Goal: Transaction & Acquisition: Book appointment/travel/reservation

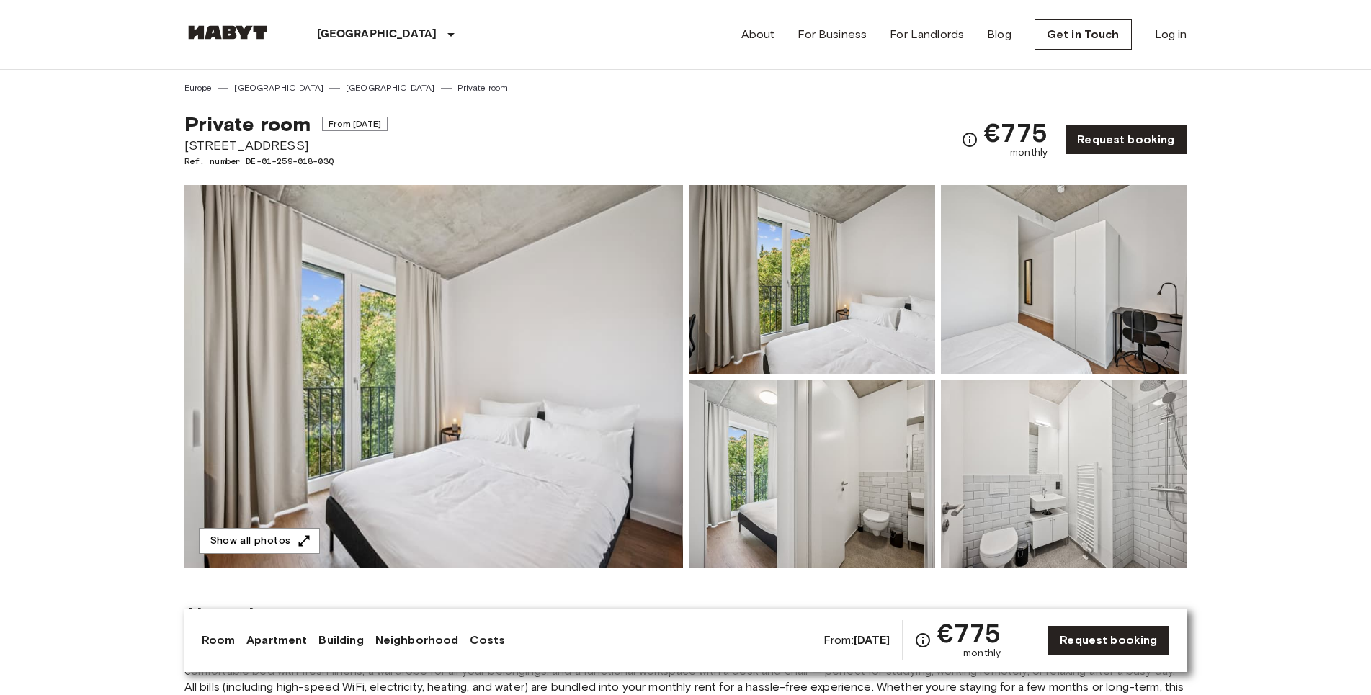
scroll to position [1984, 0]
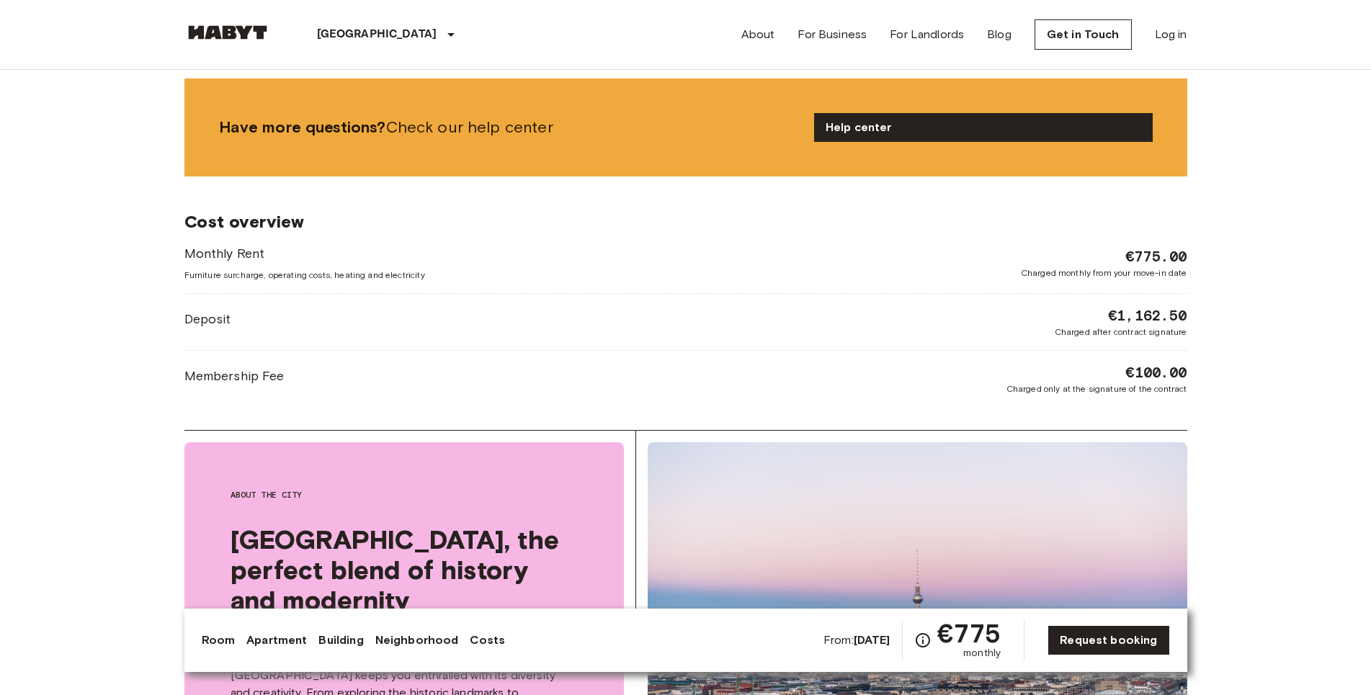
click at [996, 290] on div "Monthly Rent Furniture surcharge, operating costs, heating and electricity €775…" at bounding box center [685, 319] width 1003 height 151
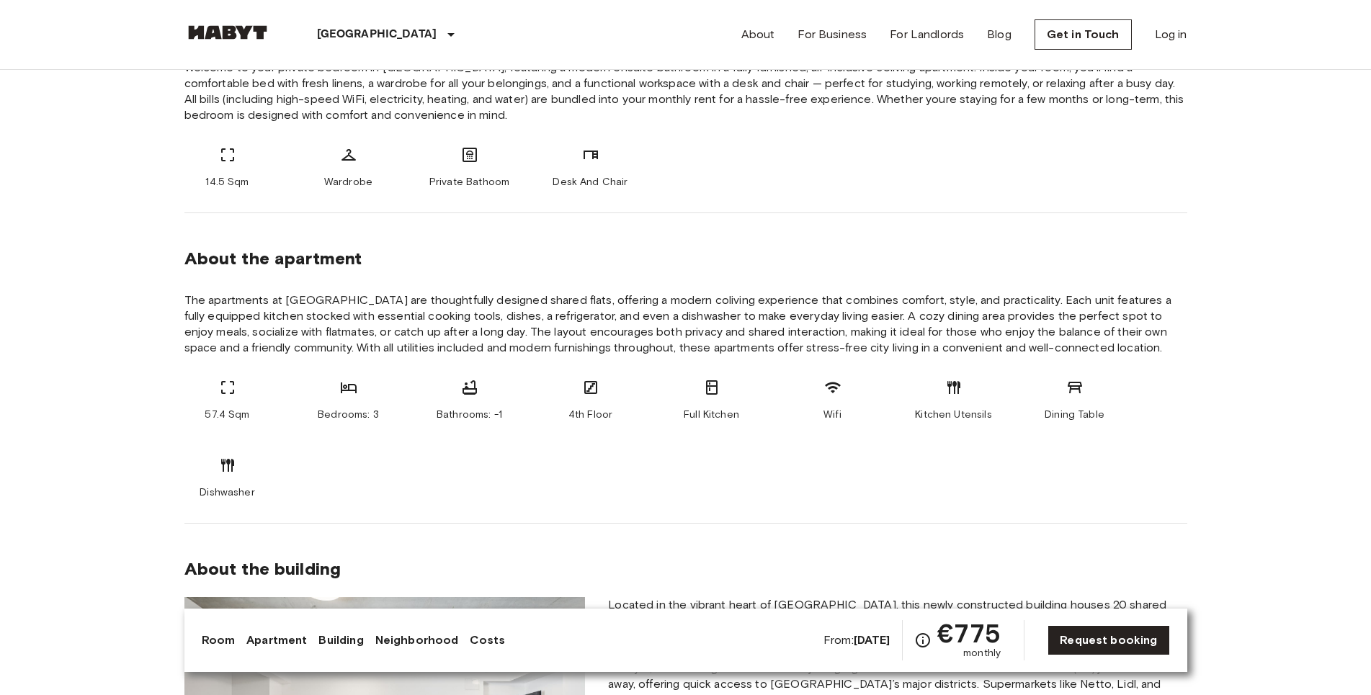
scroll to position [220, 0]
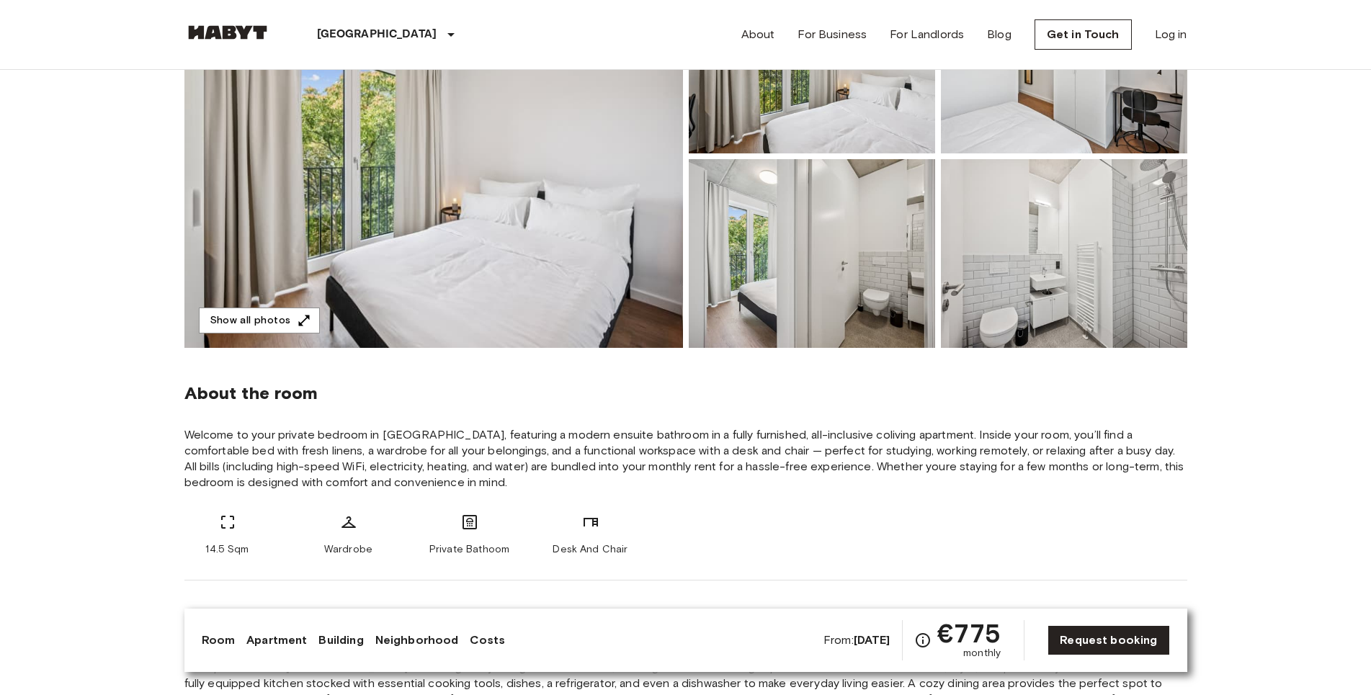
click at [817, 269] on img at bounding box center [812, 253] width 246 height 189
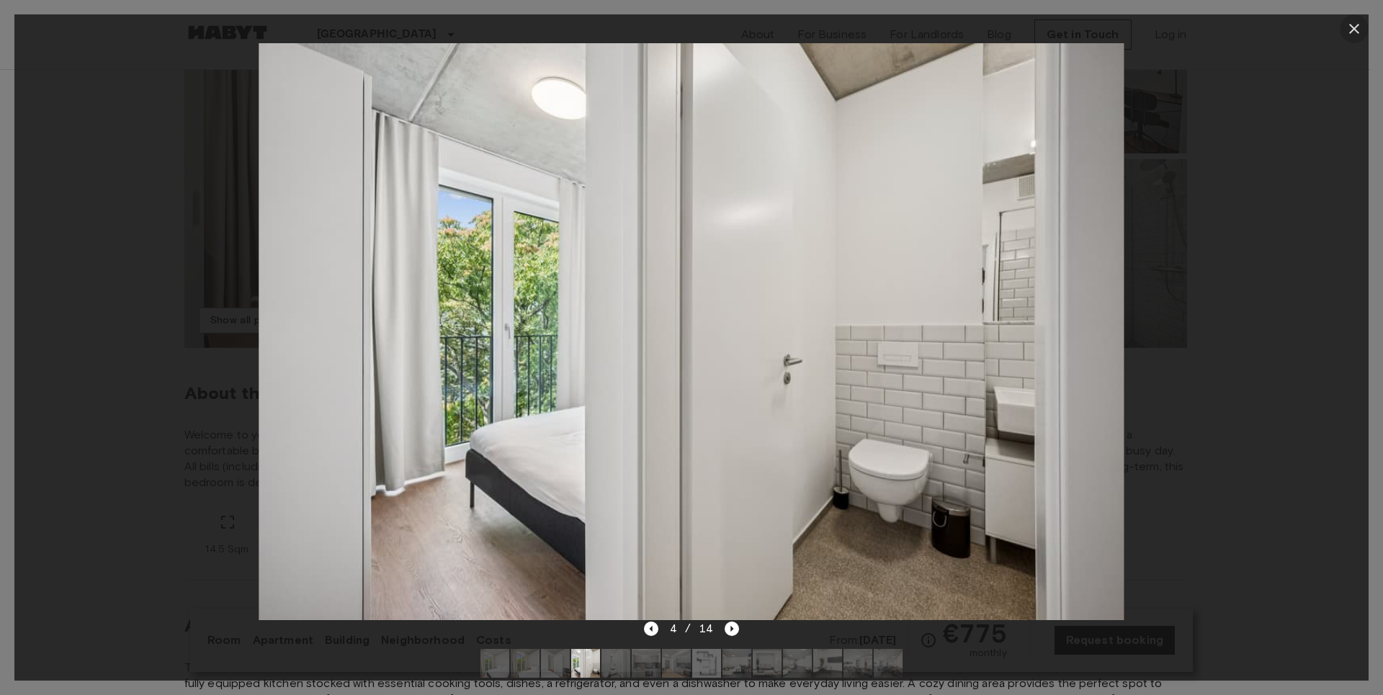
click at [1364, 31] on button "button" at bounding box center [1354, 28] width 29 height 29
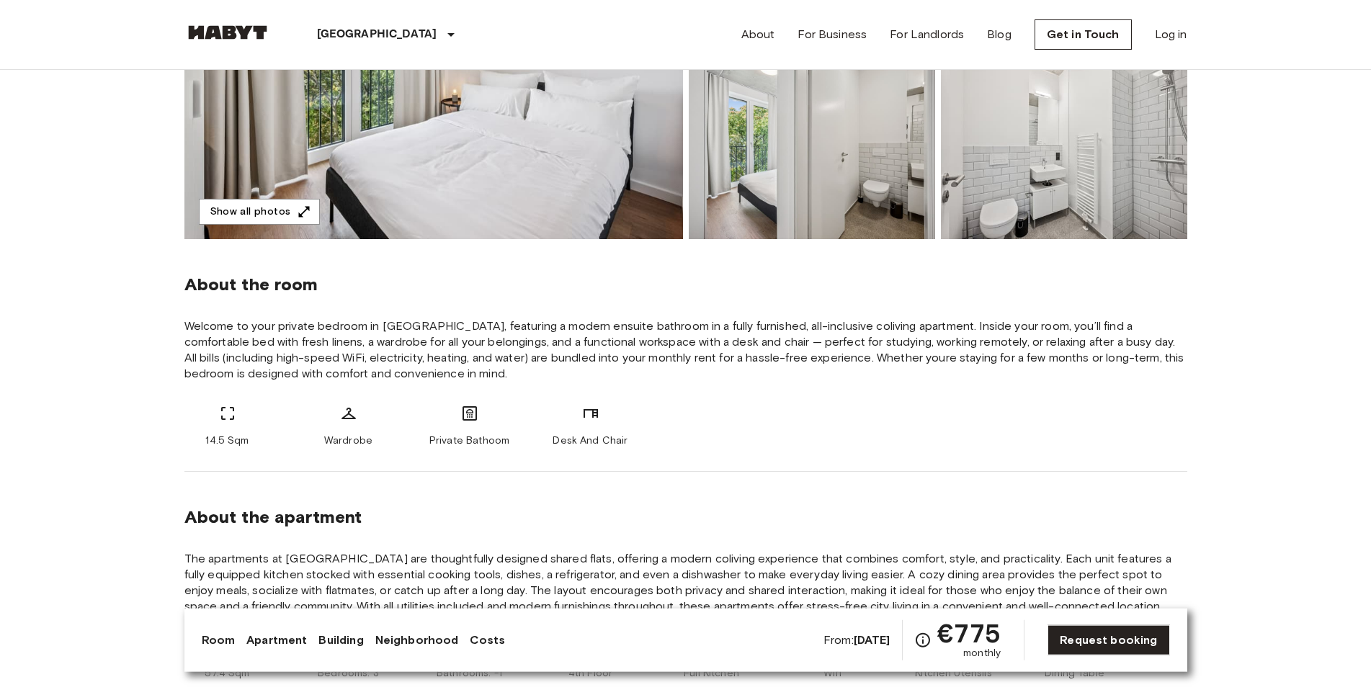
scroll to position [0, 0]
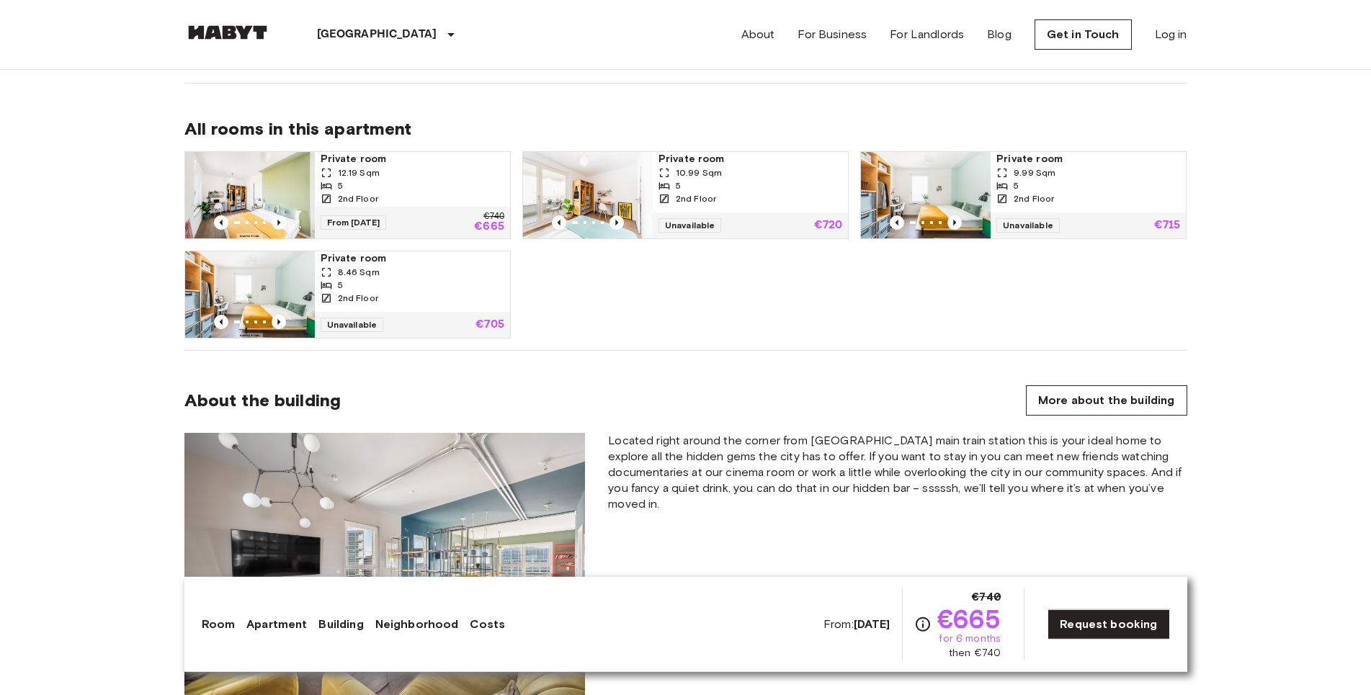
scroll to position [1029, 0]
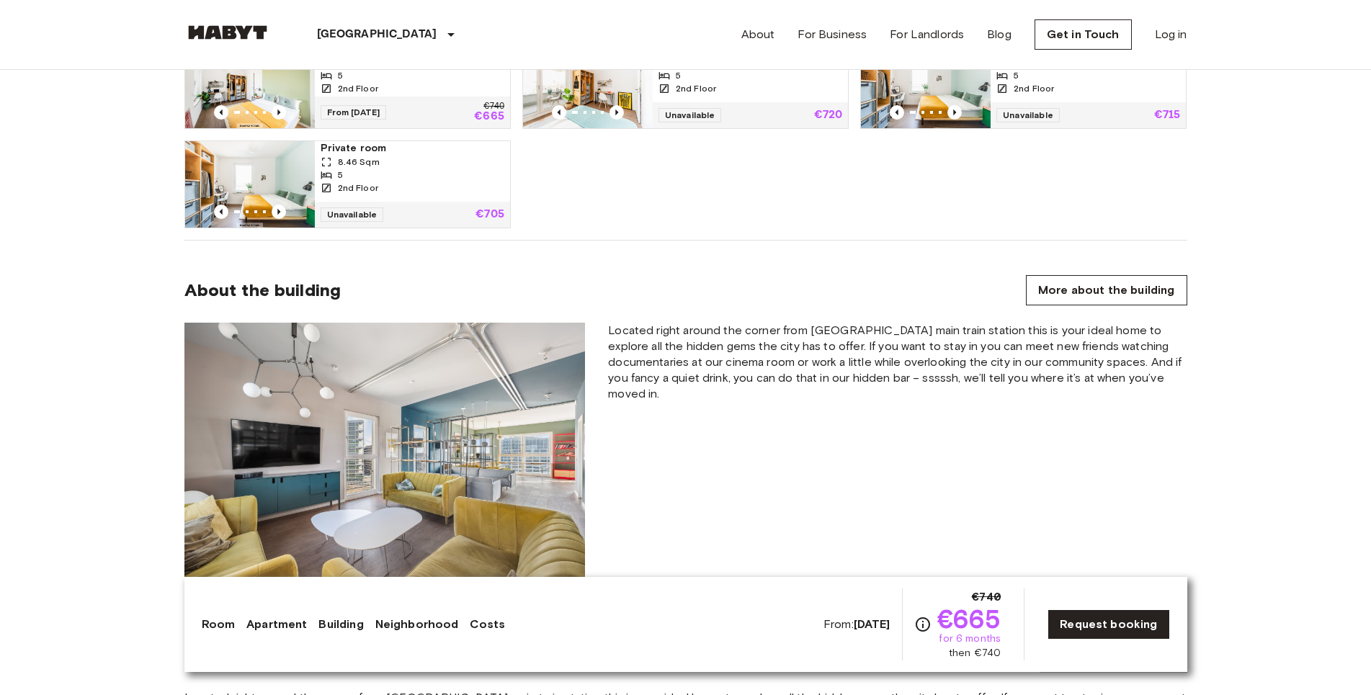
click at [340, 446] on img at bounding box center [384, 456] width 401 height 267
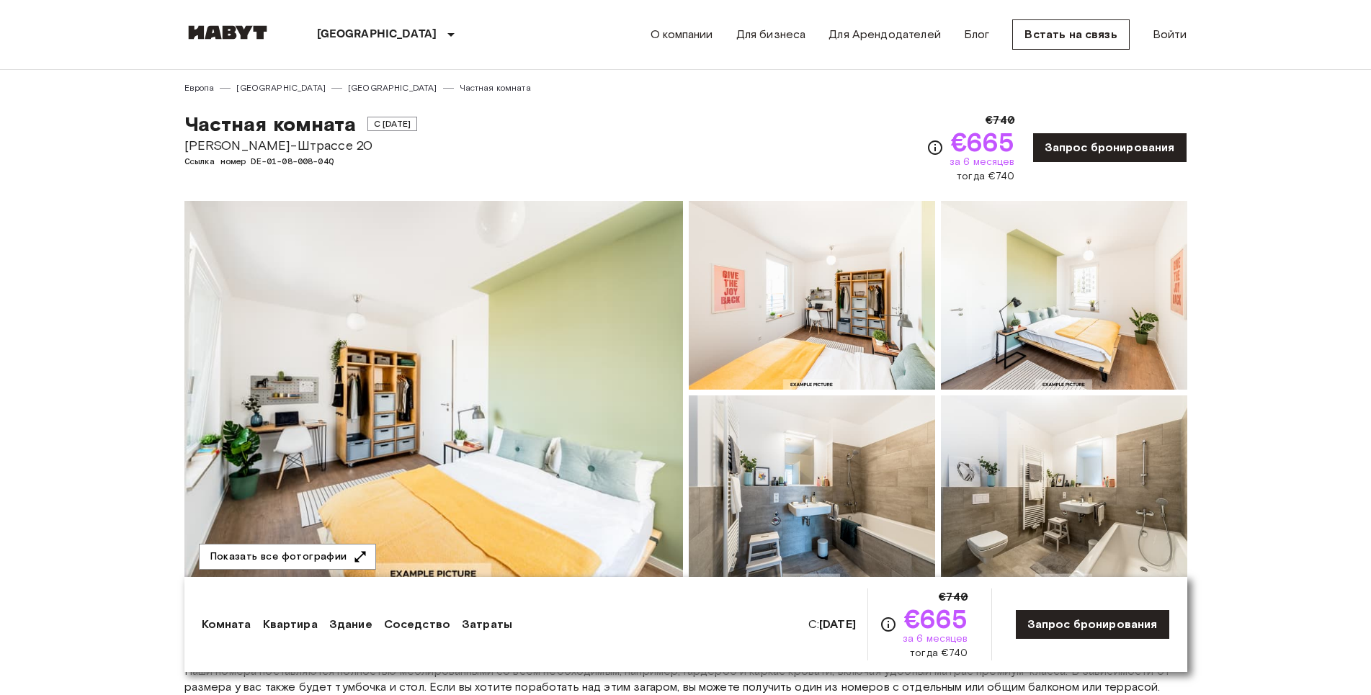
scroll to position [73, 0]
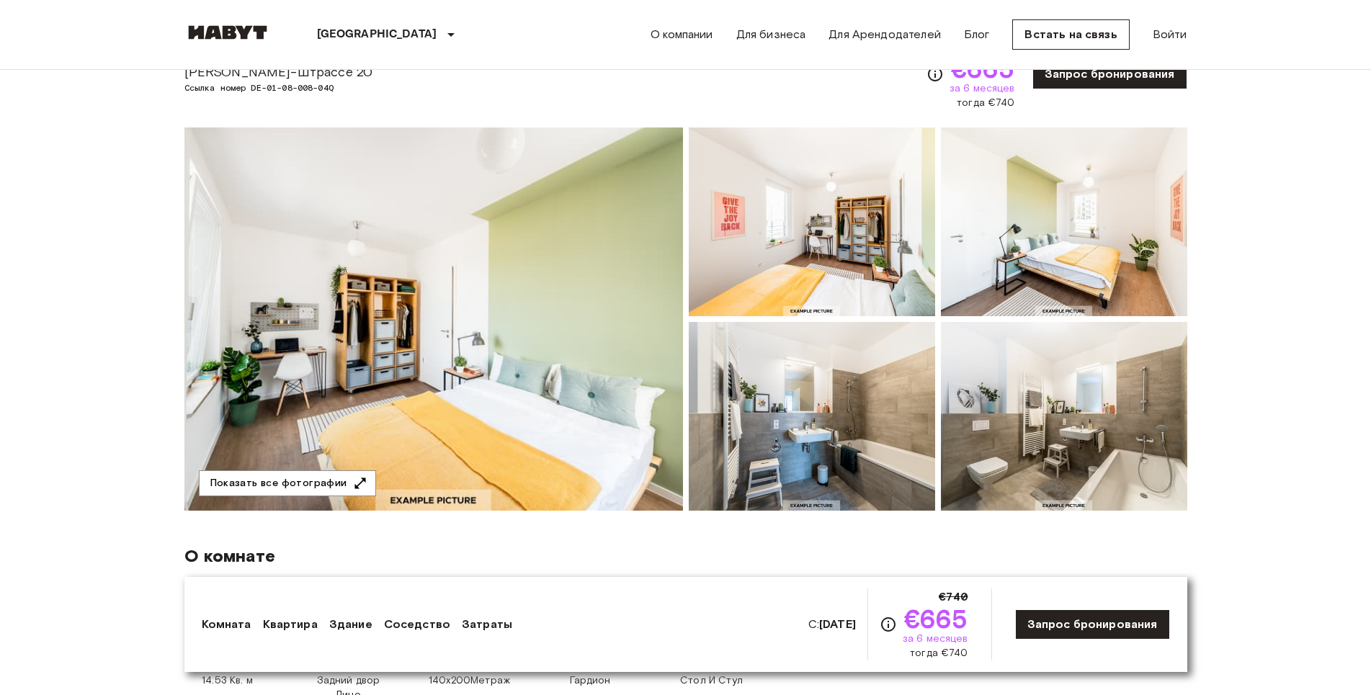
click at [1087, 404] on img at bounding box center [1064, 416] width 246 height 189
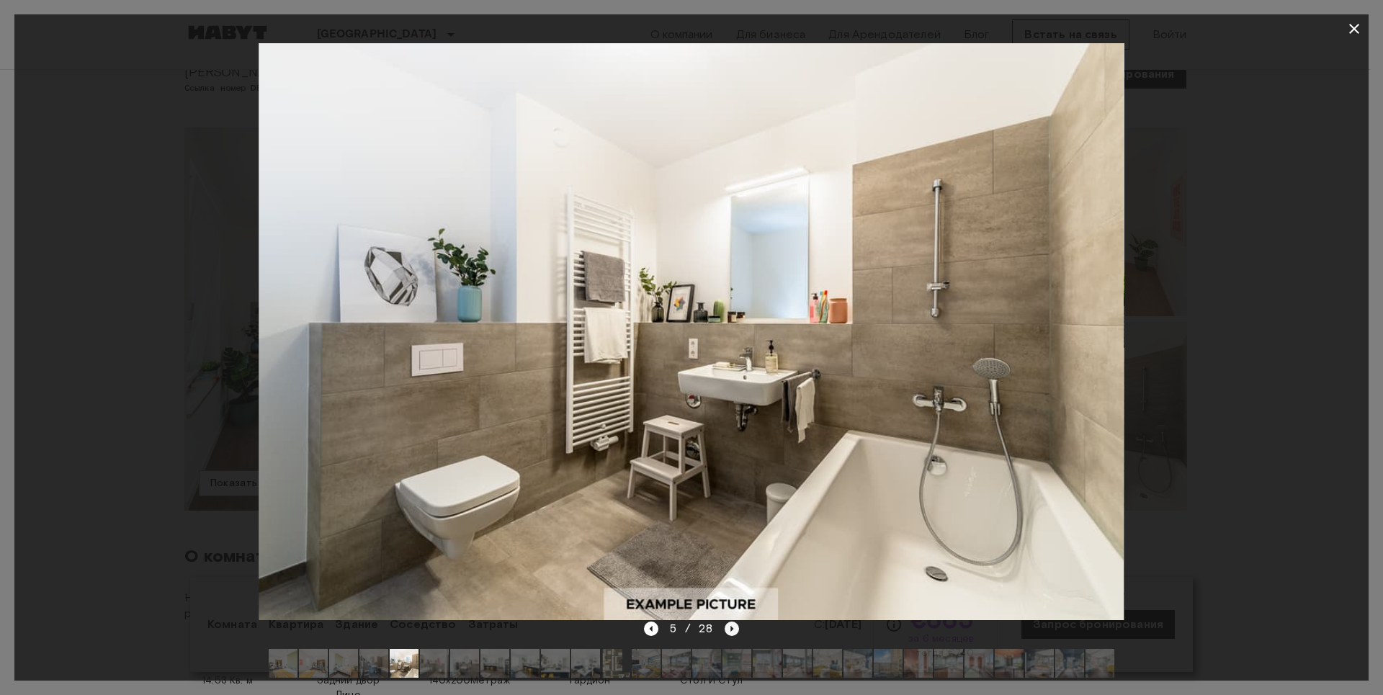
click at [730, 630] on icon "Следующее изображение" at bounding box center [732, 629] width 14 height 14
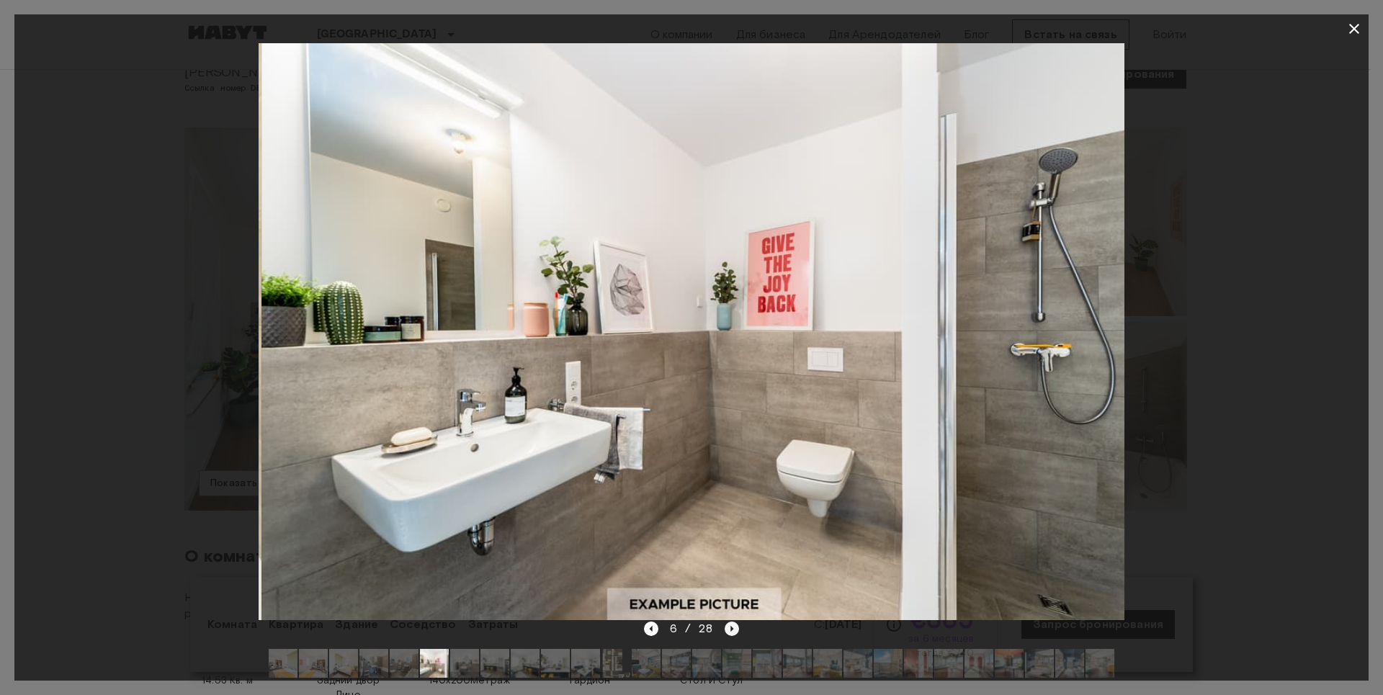
click at [730, 630] on icon "Следующее изображение" at bounding box center [732, 629] width 14 height 14
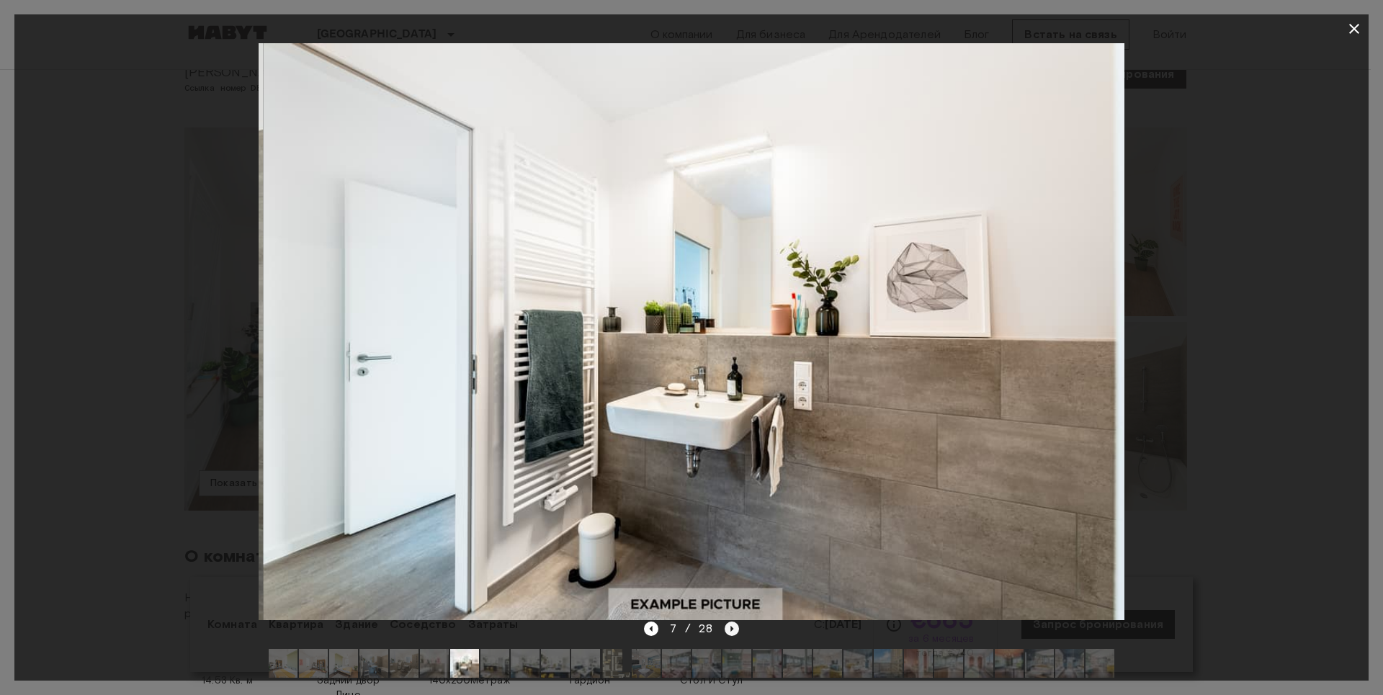
click at [730, 630] on icon "Следующее изображение" at bounding box center [732, 629] width 14 height 14
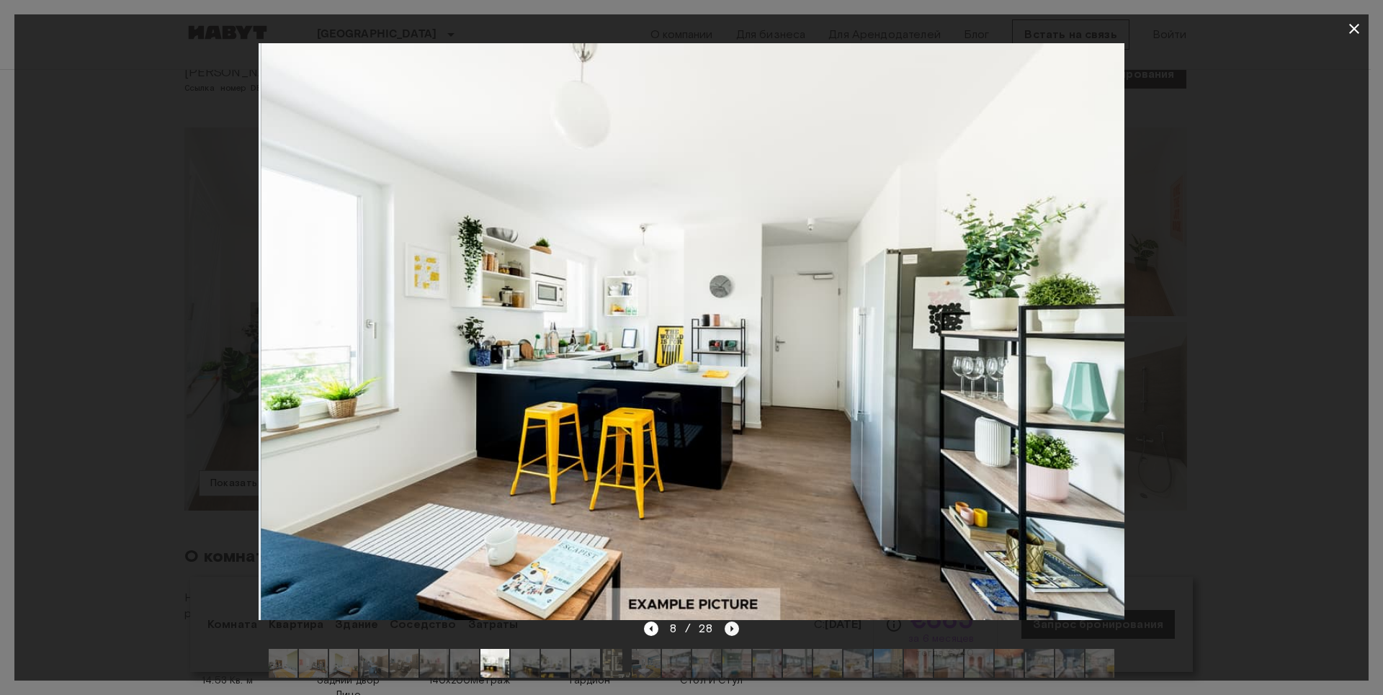
click at [731, 630] on icon "Следующее изображение" at bounding box center [732, 629] width 14 height 14
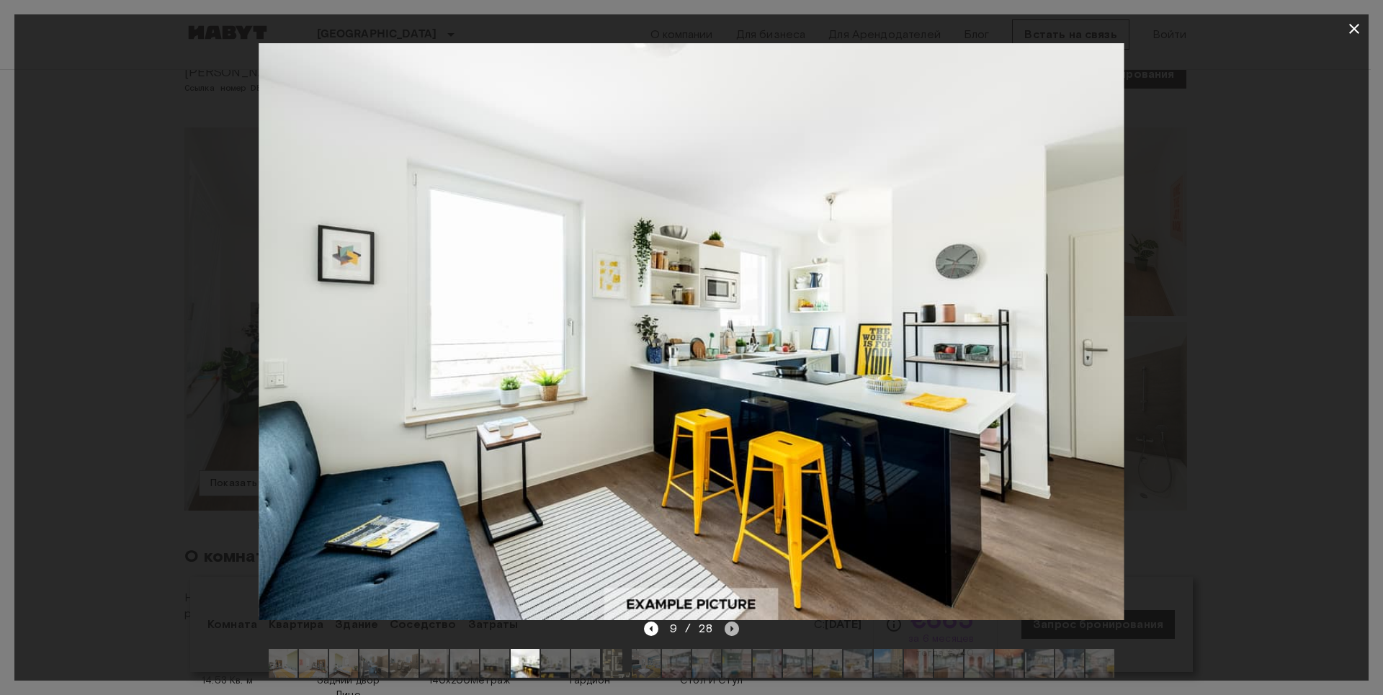
click at [732, 628] on icon "Следующее изображение" at bounding box center [732, 629] width 14 height 14
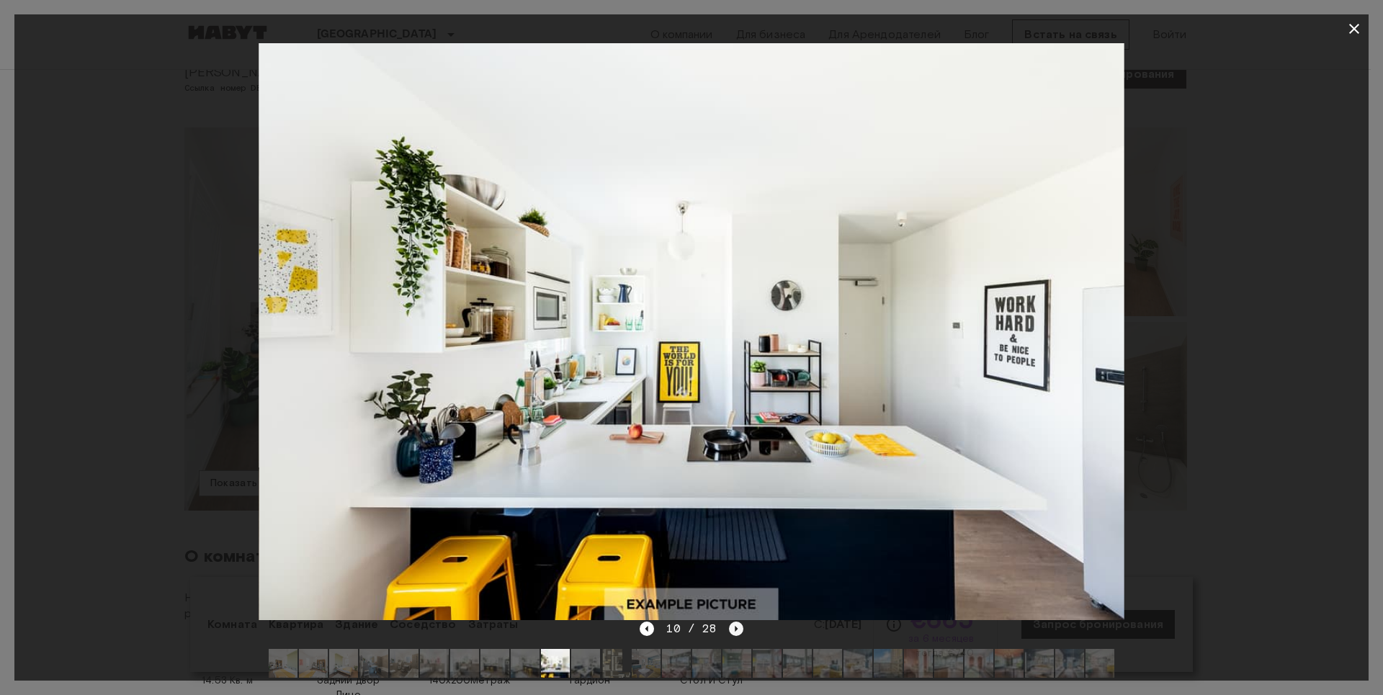
click at [732, 628] on icon "Следующее изображение" at bounding box center [736, 629] width 14 height 14
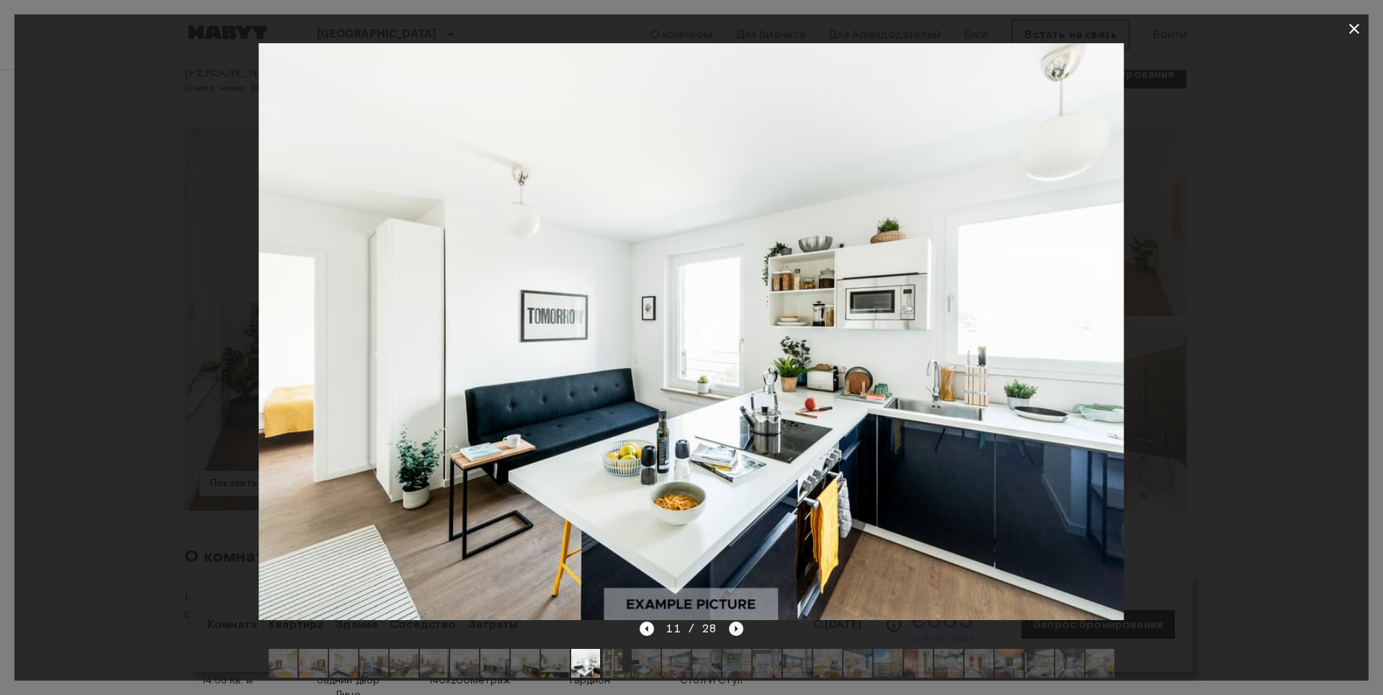
click at [732, 628] on icon "Следующее изображение" at bounding box center [736, 629] width 14 height 14
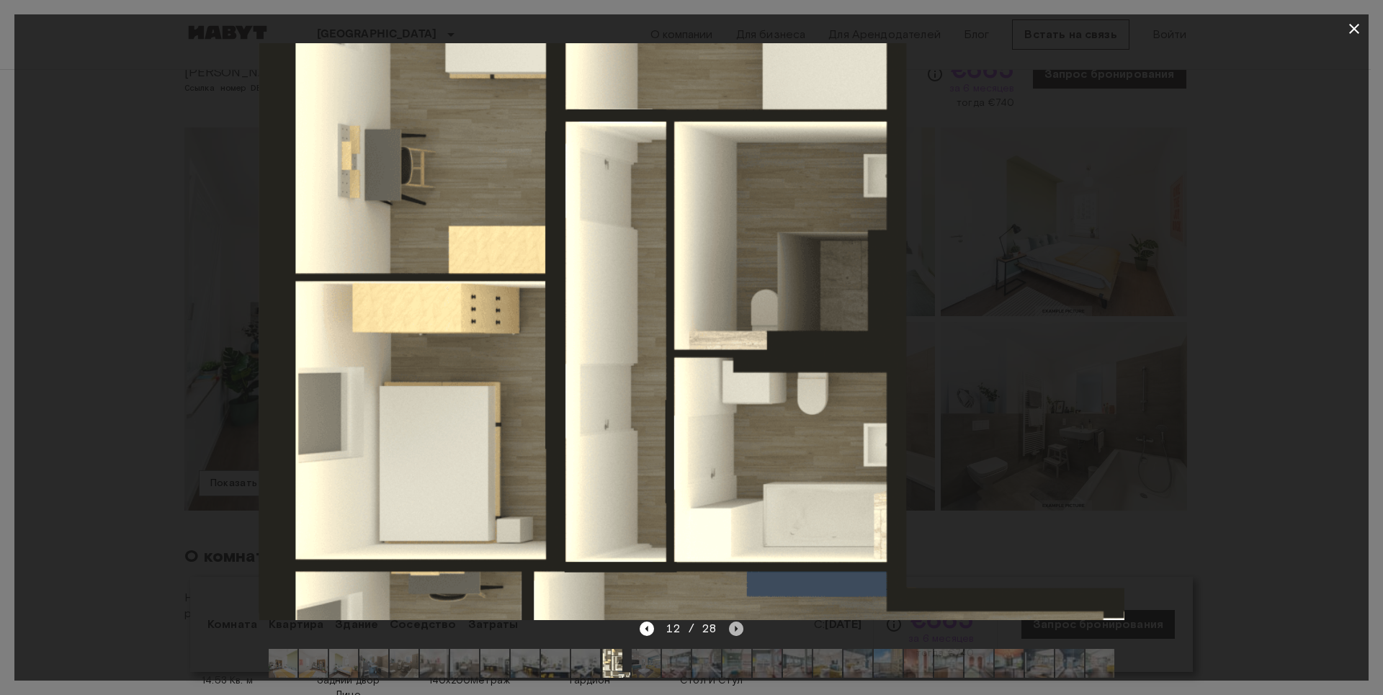
click at [732, 628] on icon "Следующее изображение" at bounding box center [736, 629] width 14 height 14
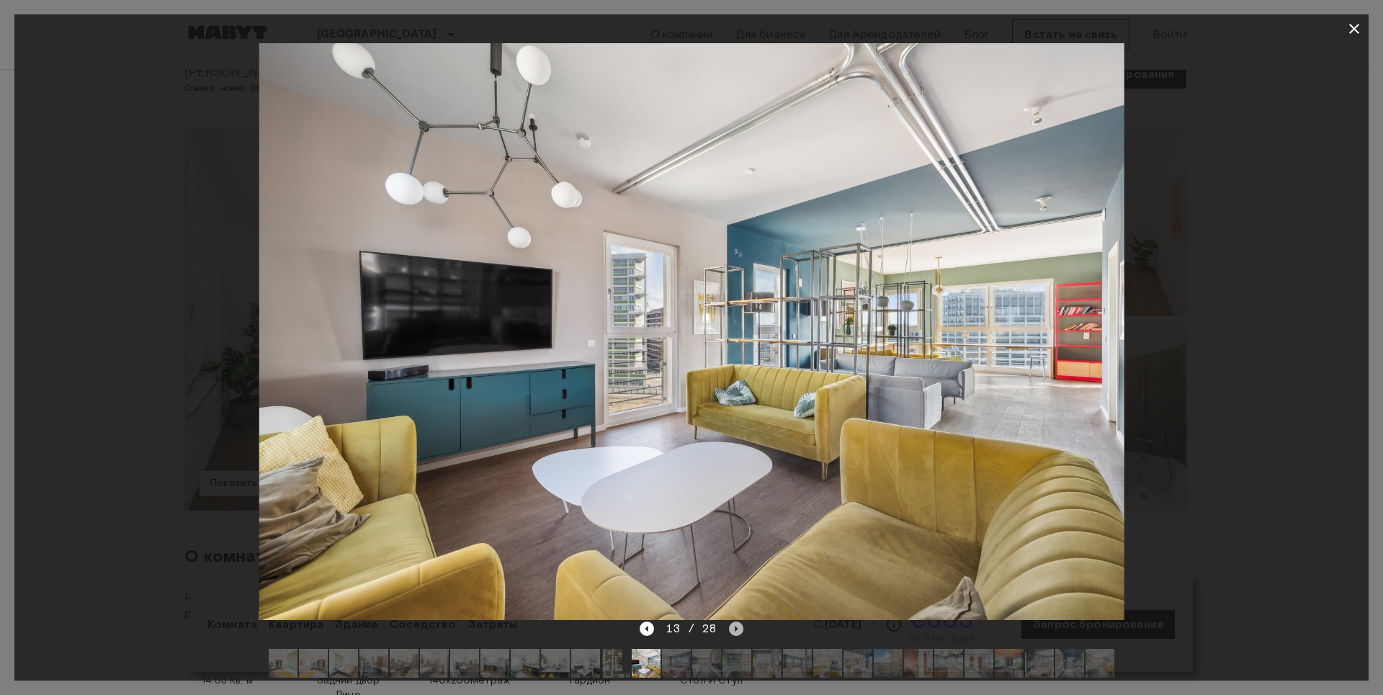
click at [736, 628] on icon "Следующее изображение" at bounding box center [736, 629] width 14 height 14
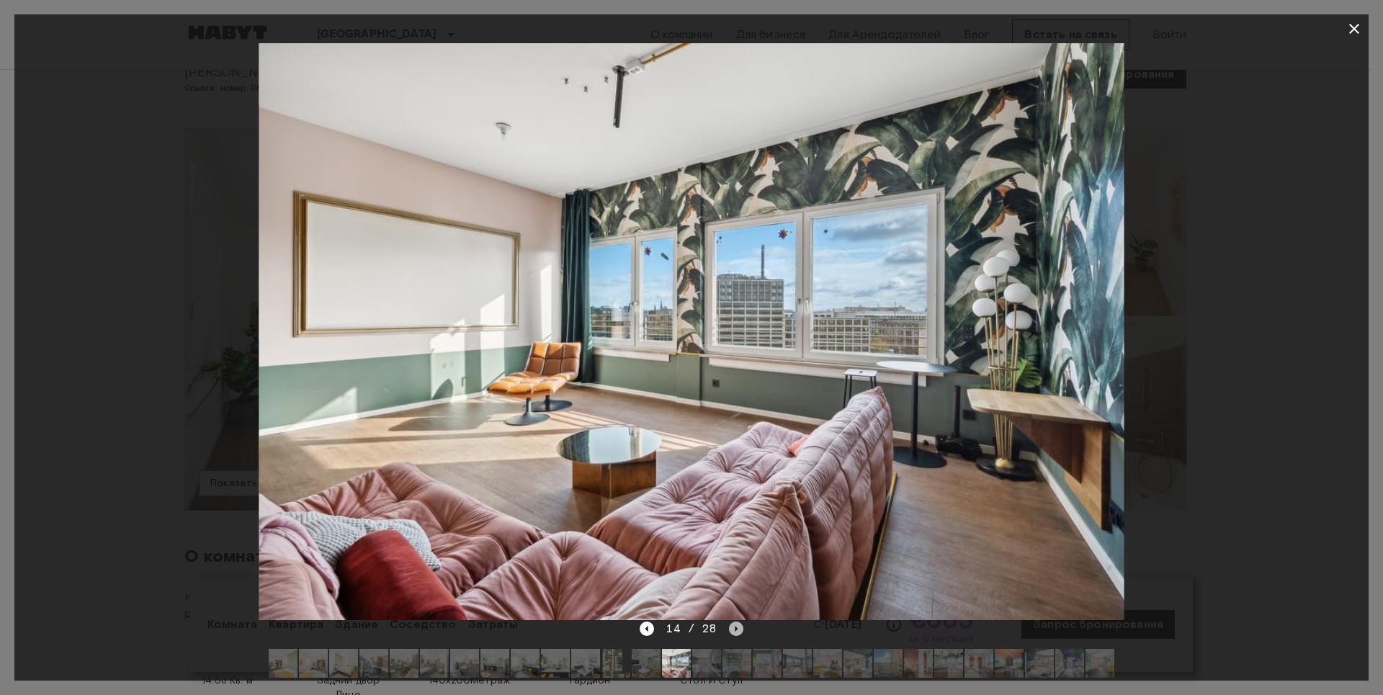
click at [736, 628] on icon "Следующее изображение" at bounding box center [736, 629] width 14 height 14
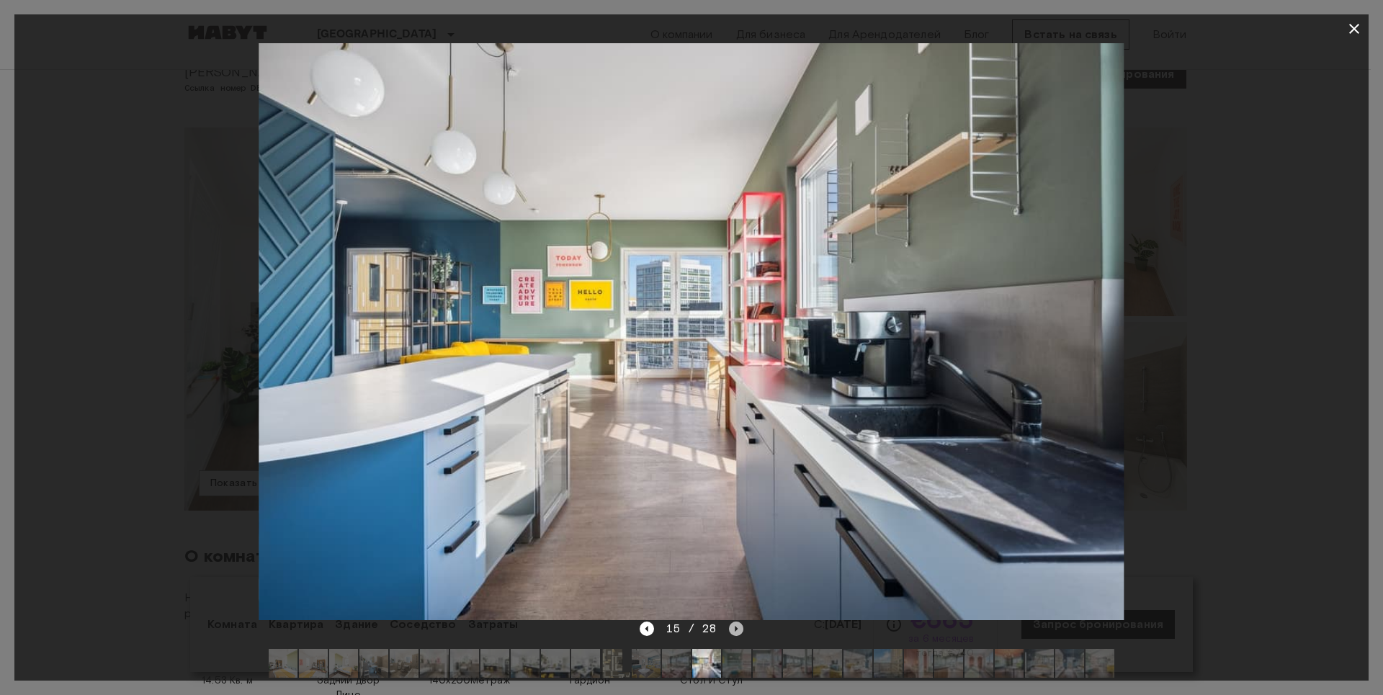
click at [737, 627] on icon "Следующее изображение" at bounding box center [736, 629] width 14 height 14
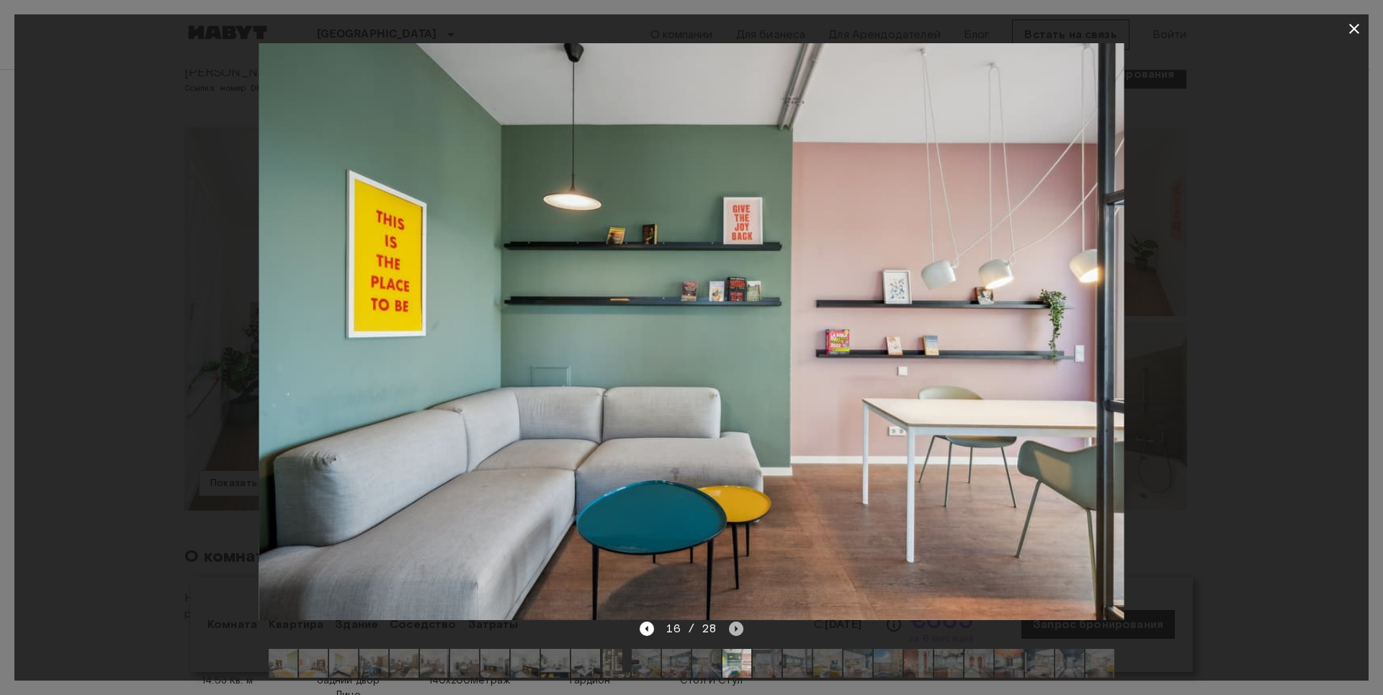
click at [737, 627] on icon "Следующее изображение" at bounding box center [736, 629] width 14 height 14
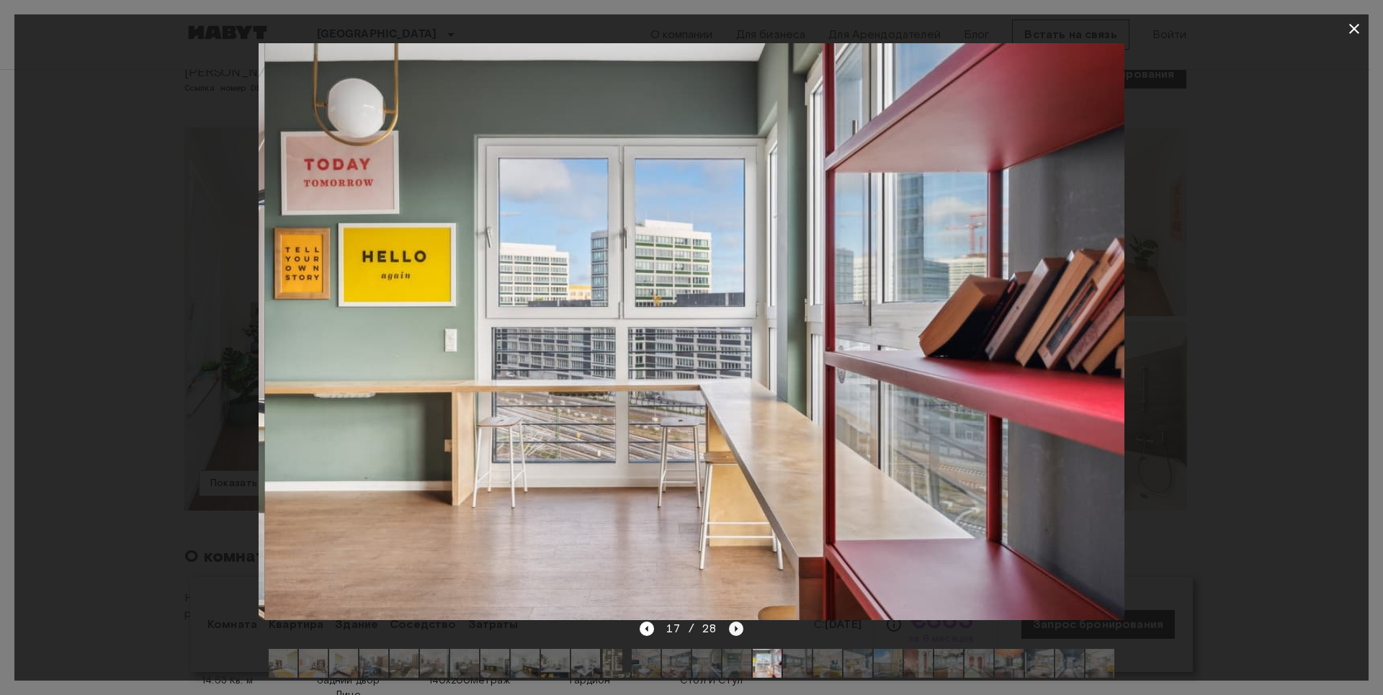
click at [737, 627] on icon "Следующее изображение" at bounding box center [736, 629] width 14 height 14
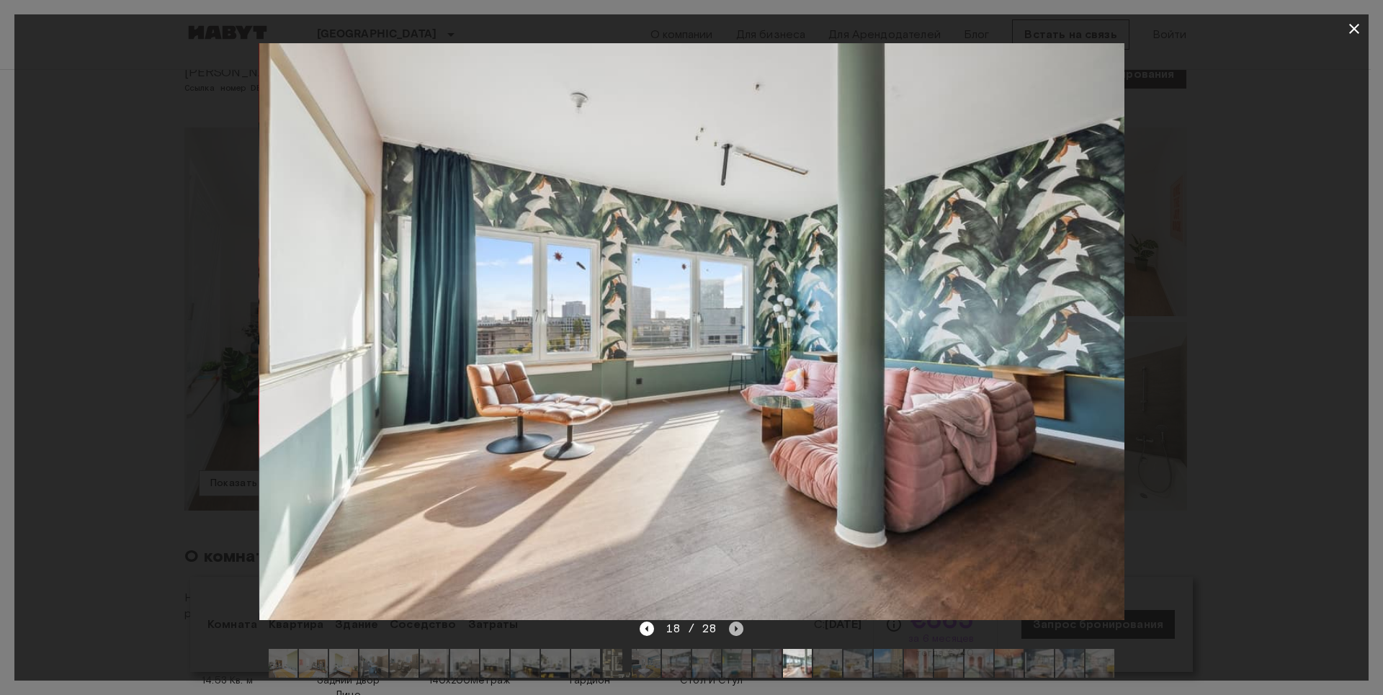
click at [737, 627] on icon "Следующее изображение" at bounding box center [736, 629] width 14 height 14
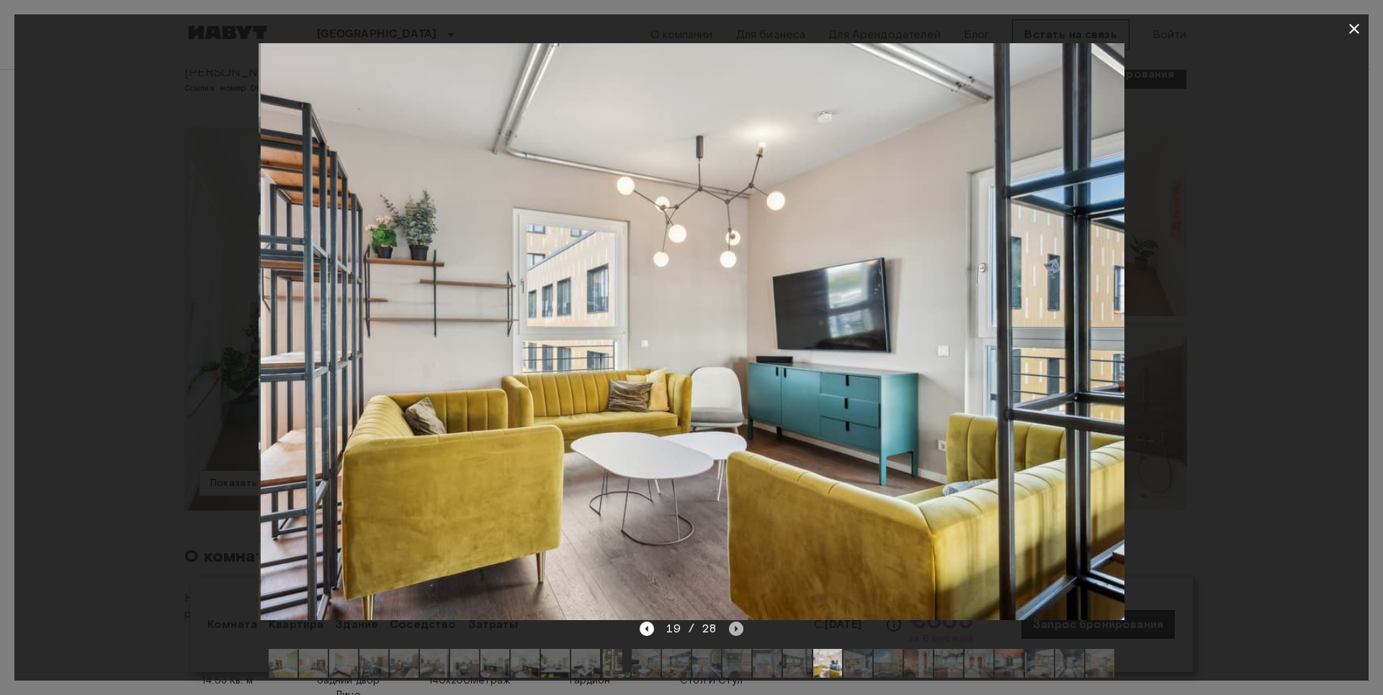
click at [737, 627] on icon "Следующее изображение" at bounding box center [736, 629] width 14 height 14
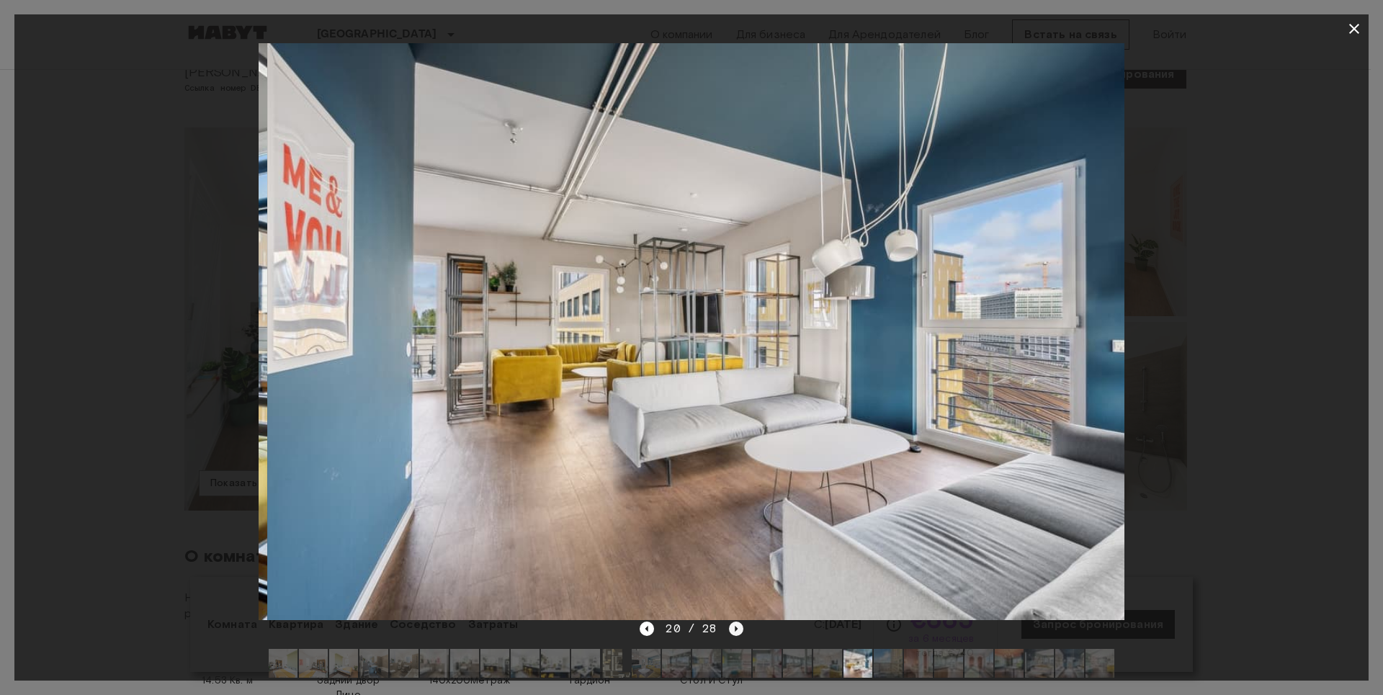
click at [737, 627] on icon "Следующее изображение" at bounding box center [736, 629] width 14 height 14
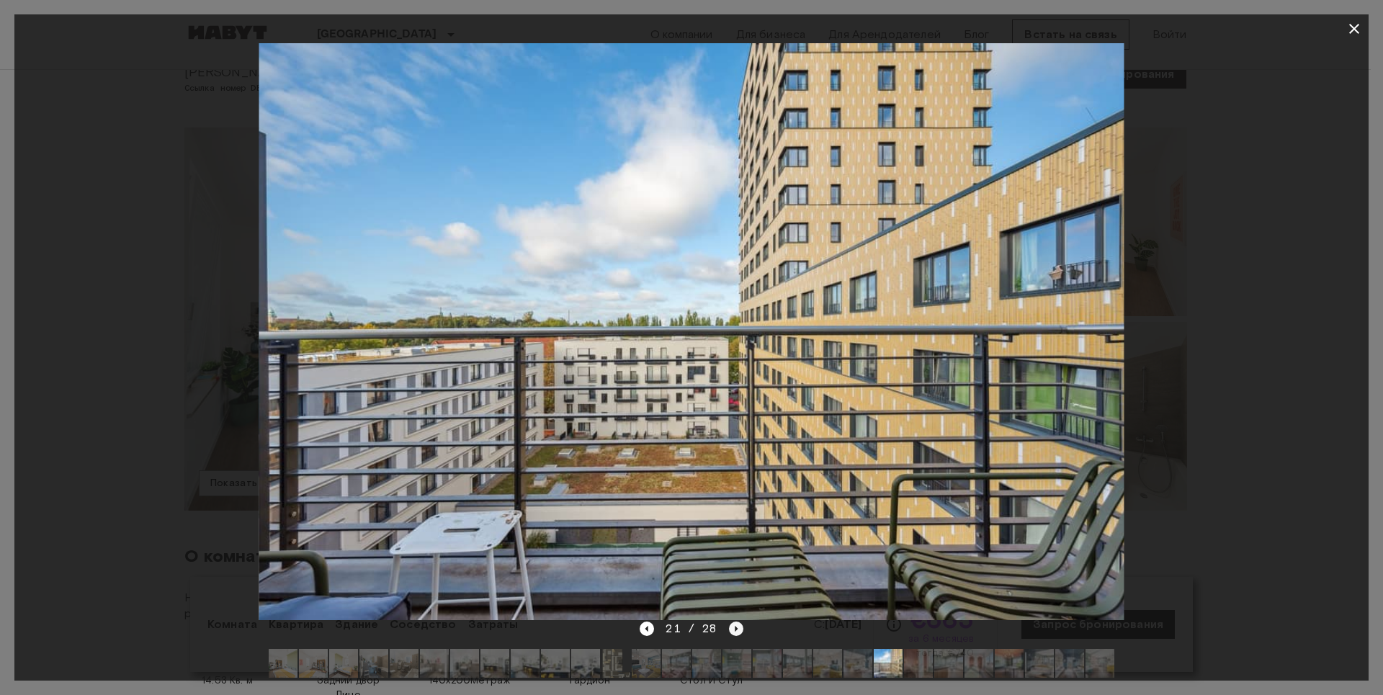
click at [734, 626] on icon "Следующее изображение" at bounding box center [736, 629] width 14 height 14
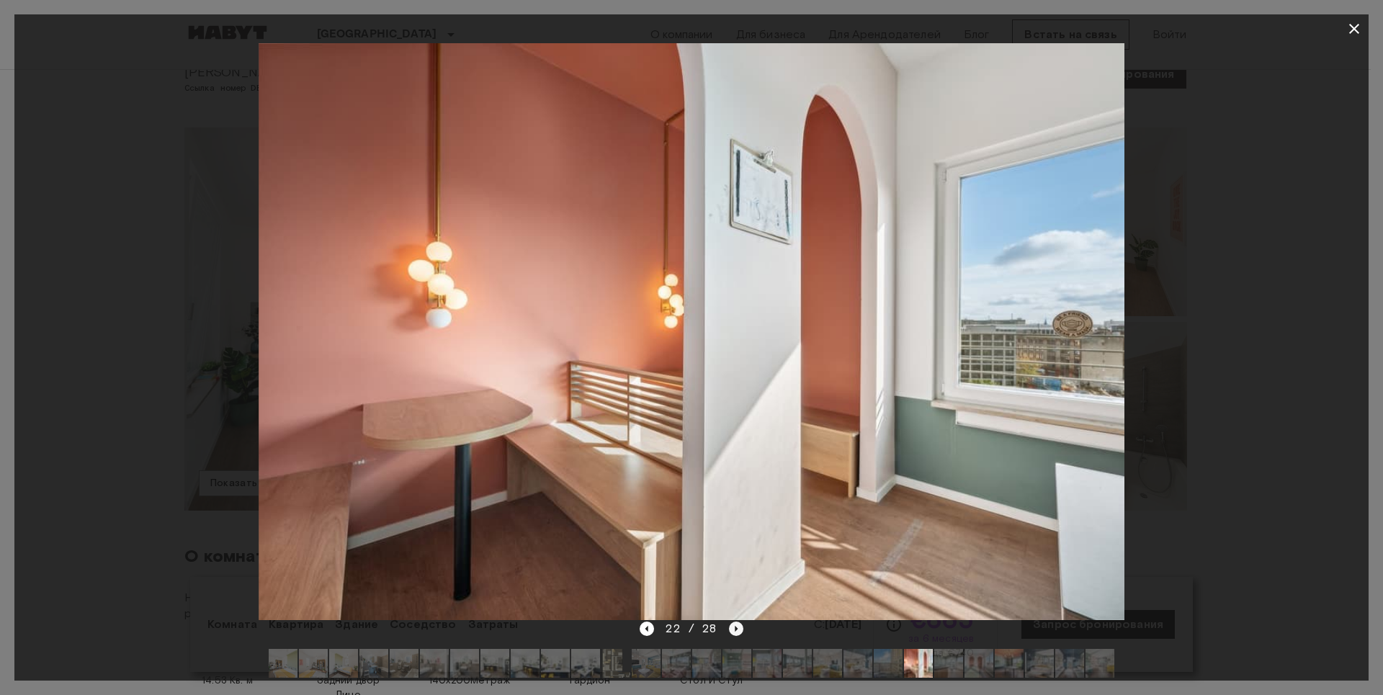
click at [737, 627] on icon "Следующее изображение" at bounding box center [736, 629] width 14 height 14
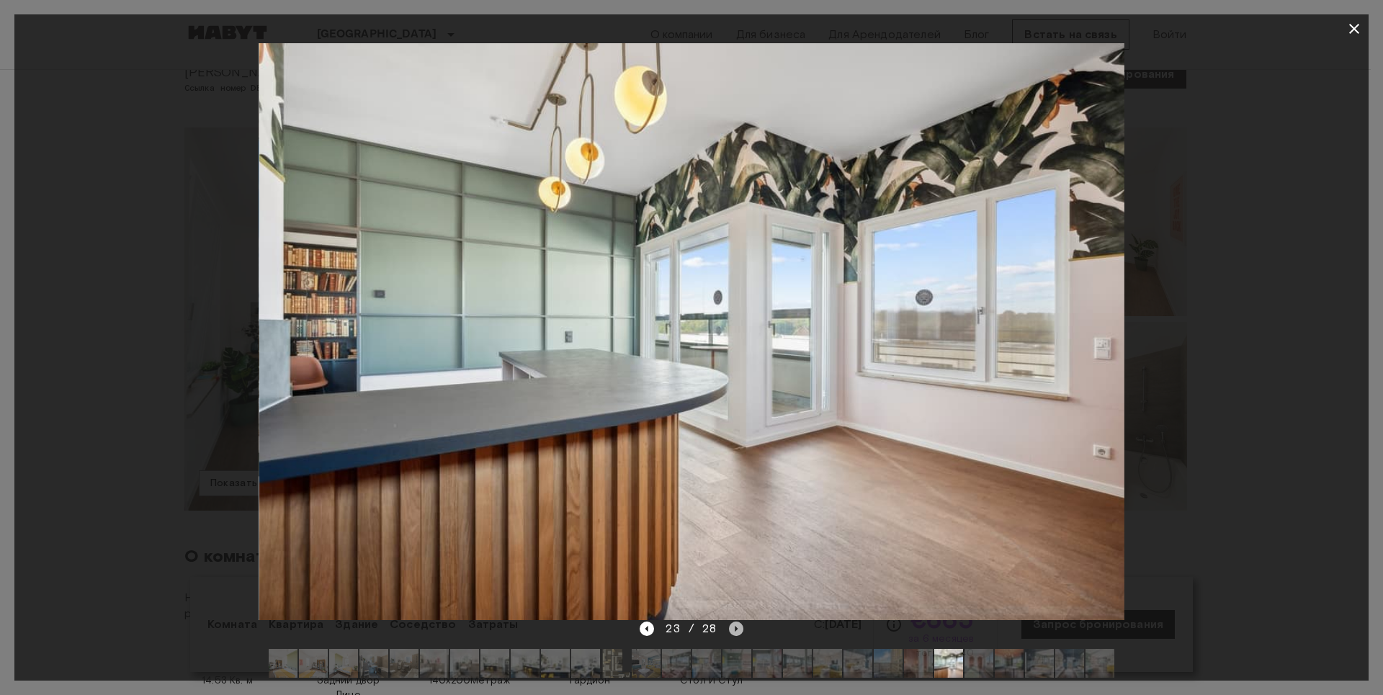
click at [739, 627] on icon "Следующее изображение" at bounding box center [736, 629] width 14 height 14
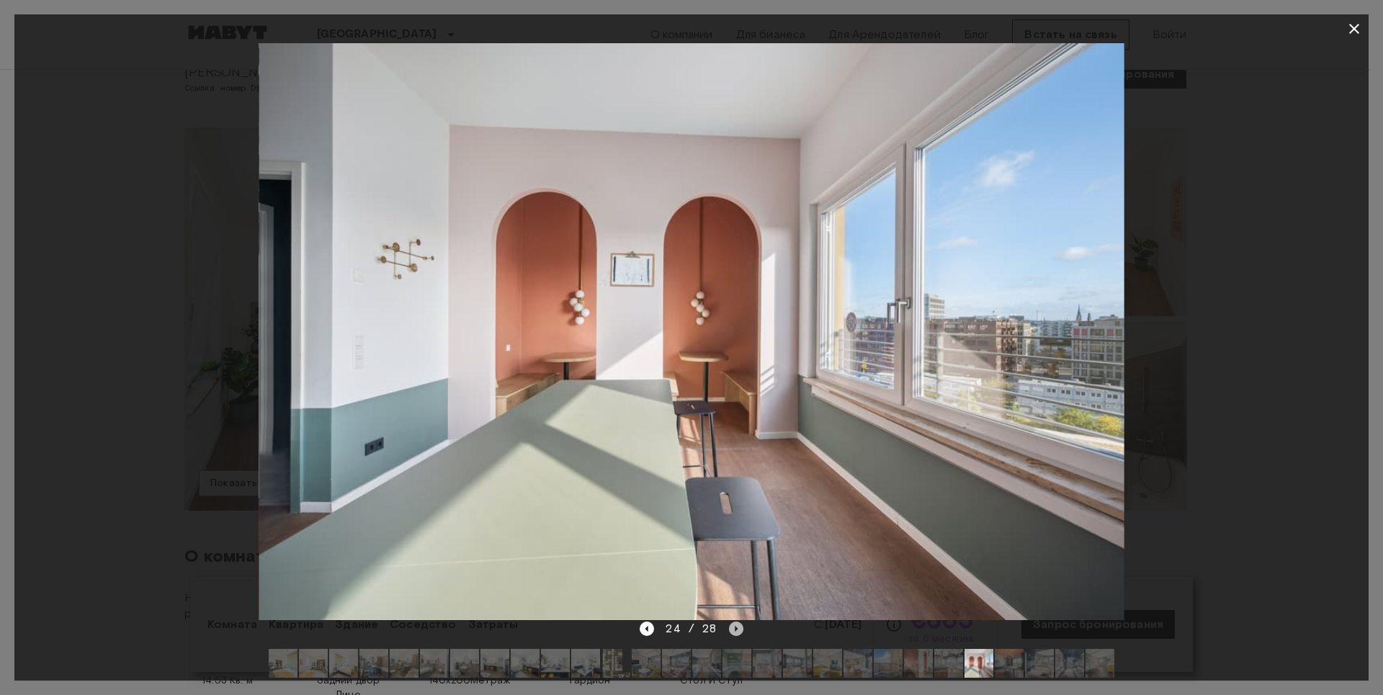
click at [735, 625] on icon "Следующее изображение" at bounding box center [736, 629] width 14 height 14
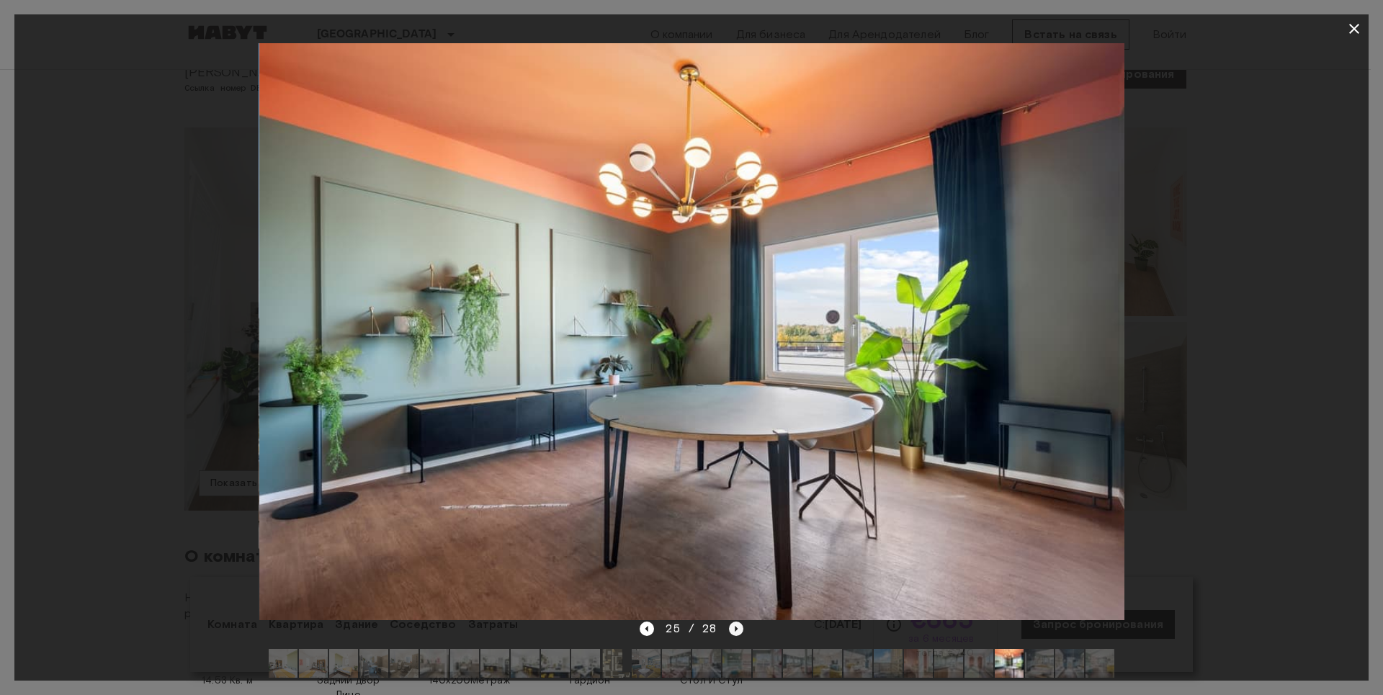
click at [735, 624] on icon "Следующее изображение" at bounding box center [736, 629] width 14 height 14
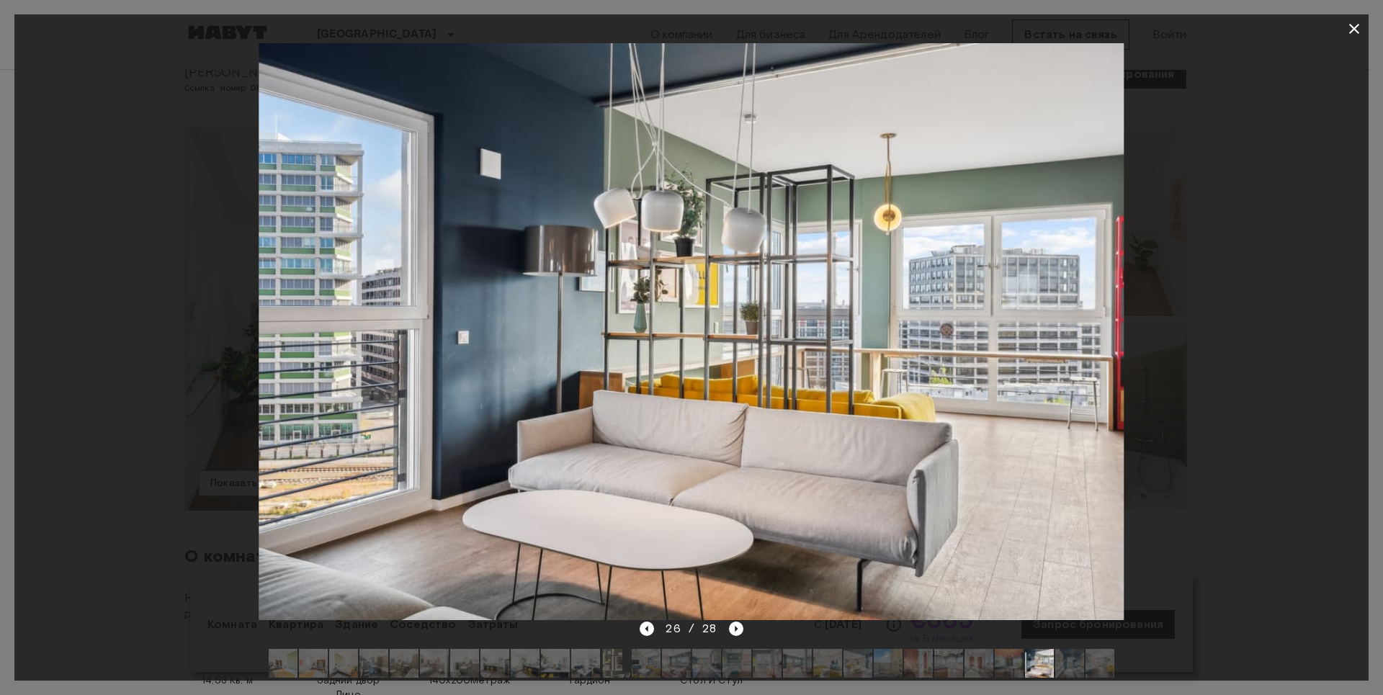
click at [1175, 390] on div at bounding box center [691, 331] width 1355 height 577
click at [729, 628] on icon "Следующее изображение" at bounding box center [736, 629] width 14 height 14
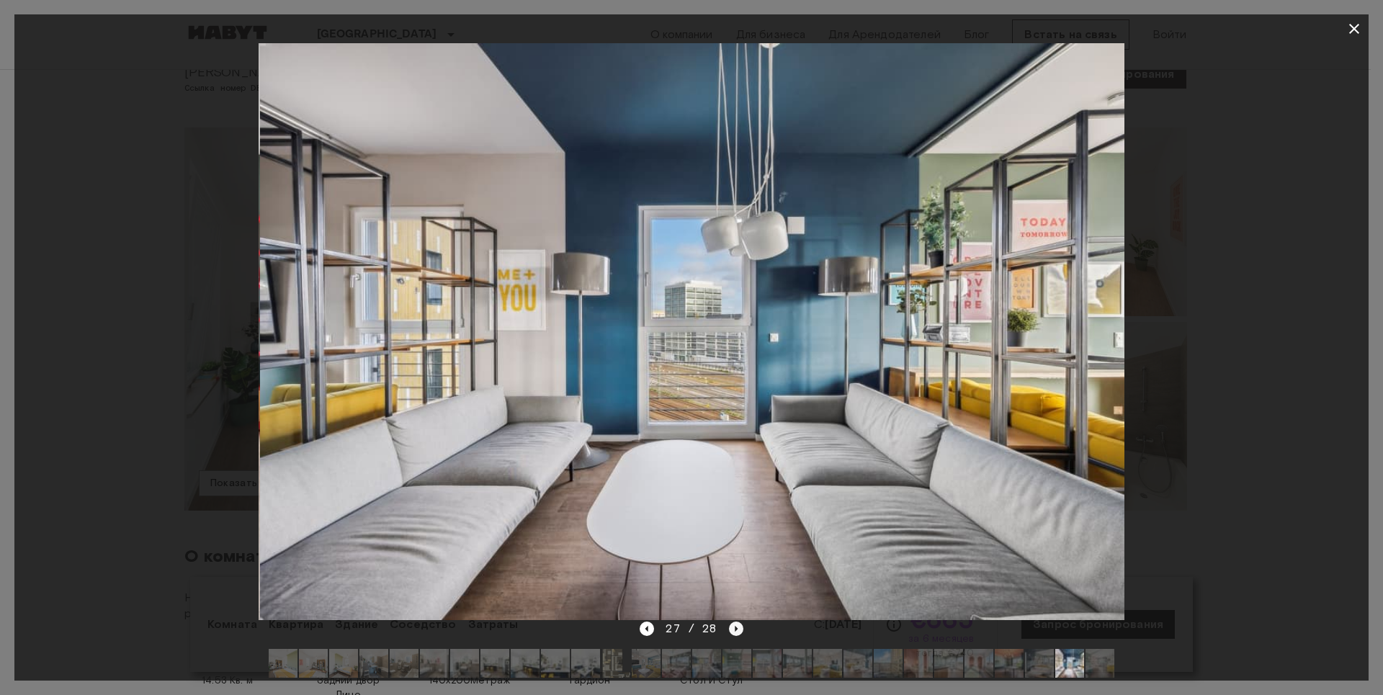
click at [733, 628] on icon "Следующее изображение" at bounding box center [736, 629] width 14 height 14
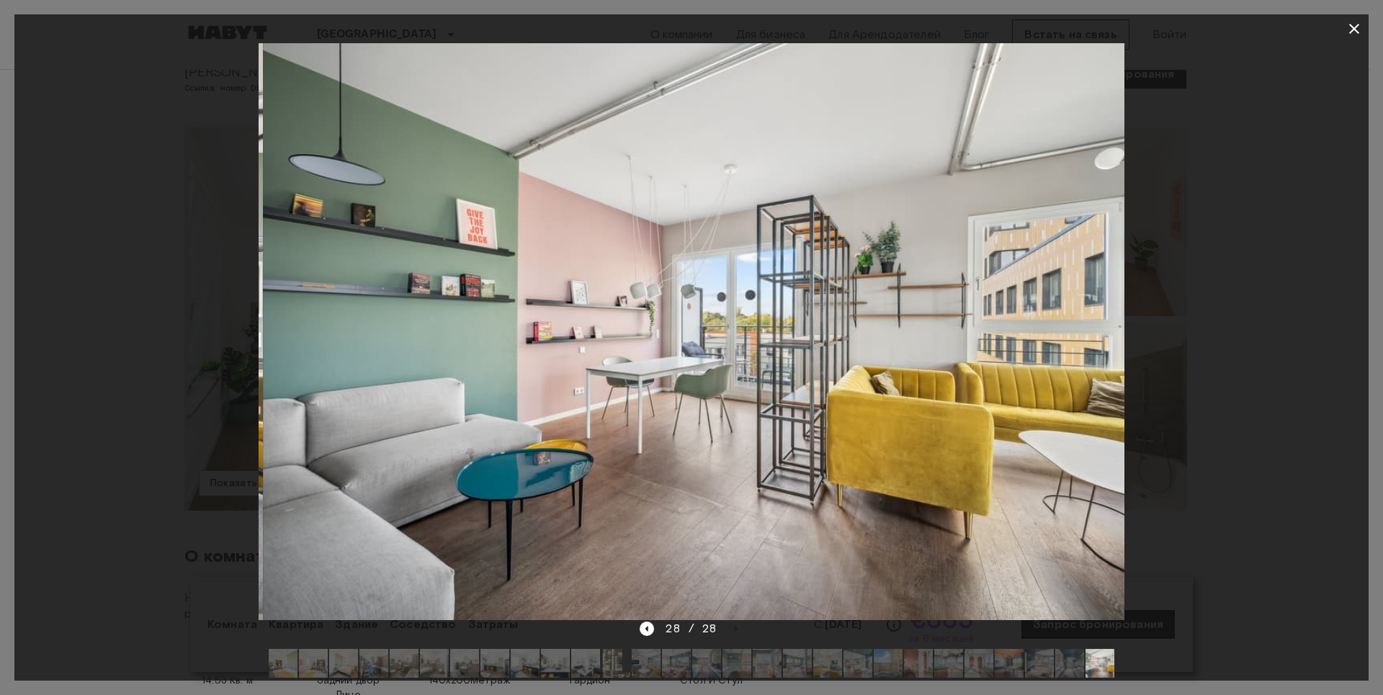
click at [1232, 228] on div at bounding box center [691, 331] width 1355 height 577
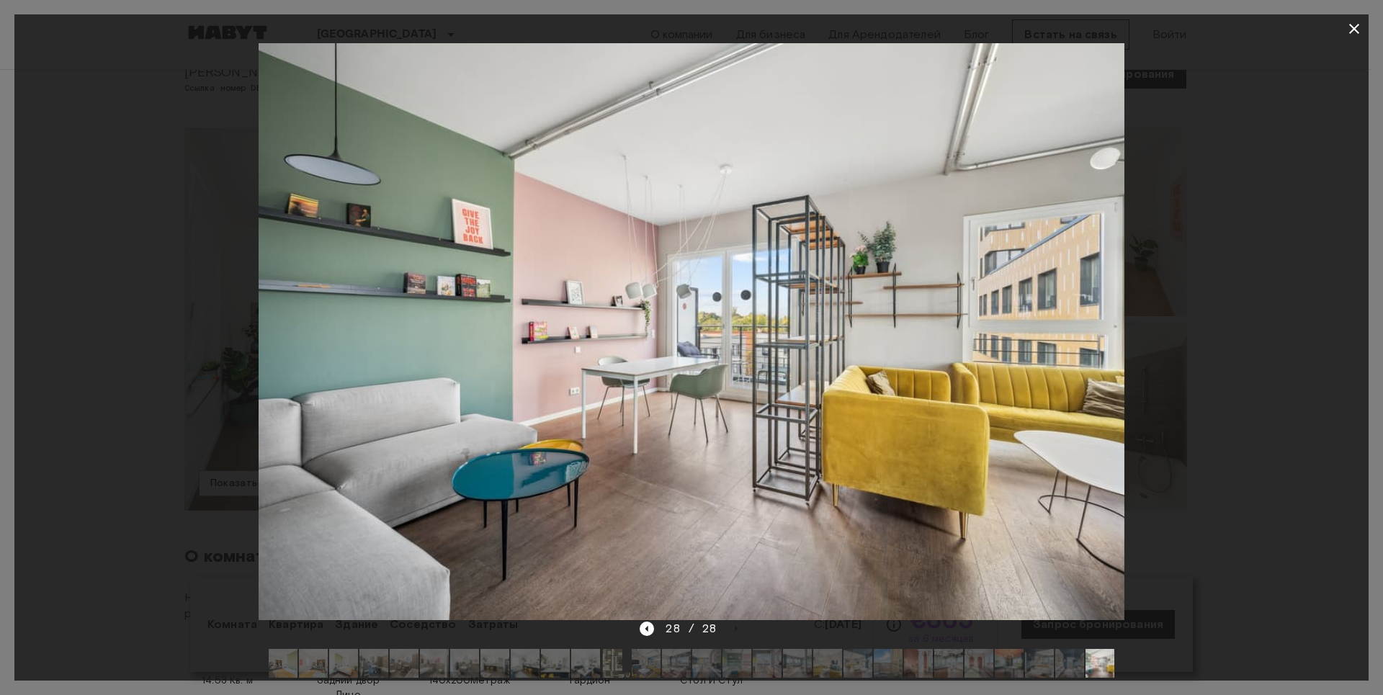
click at [1355, 34] on icon "button" at bounding box center [1354, 28] width 17 height 17
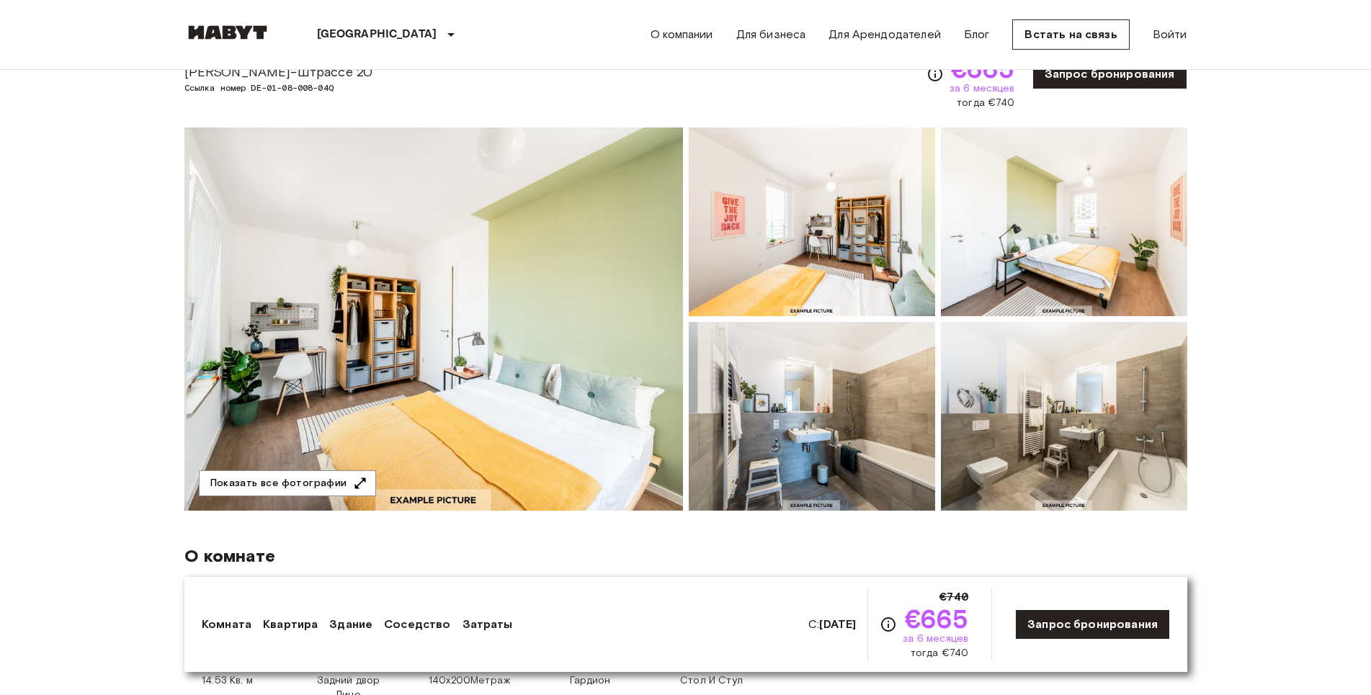
scroll to position [0, 0]
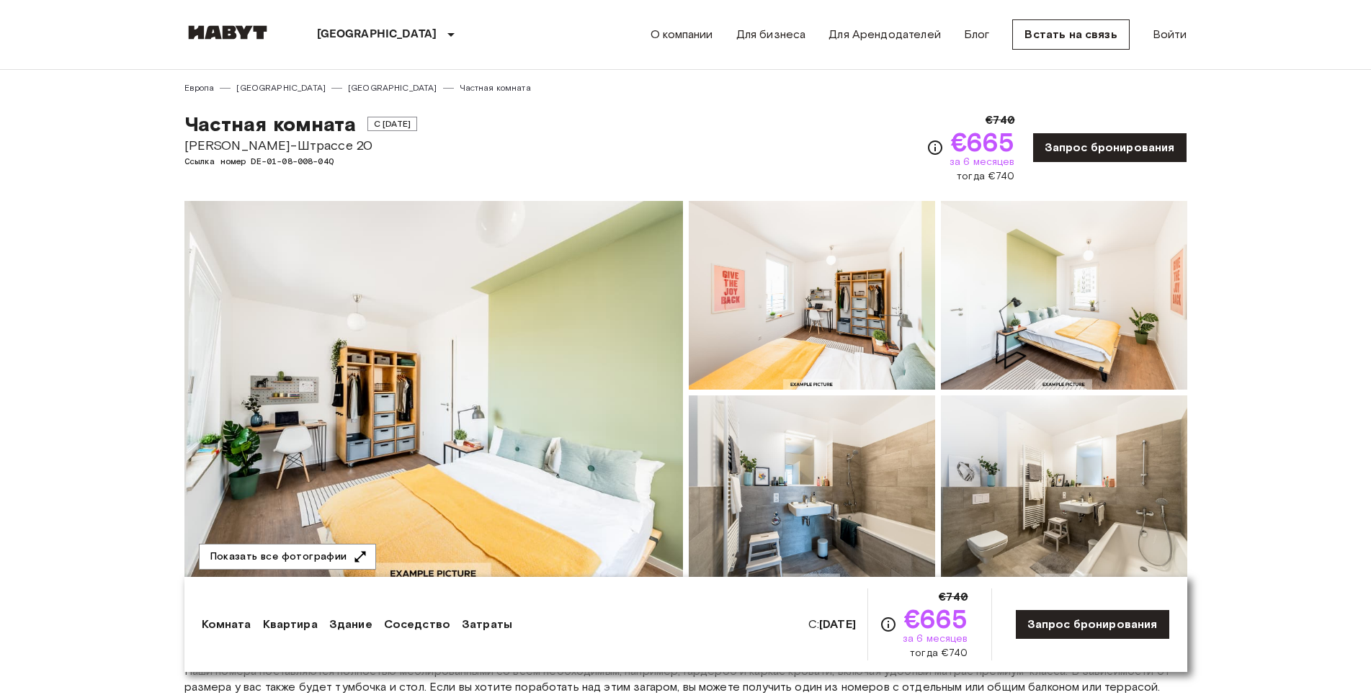
click at [586, 360] on img at bounding box center [433, 392] width 499 height 383
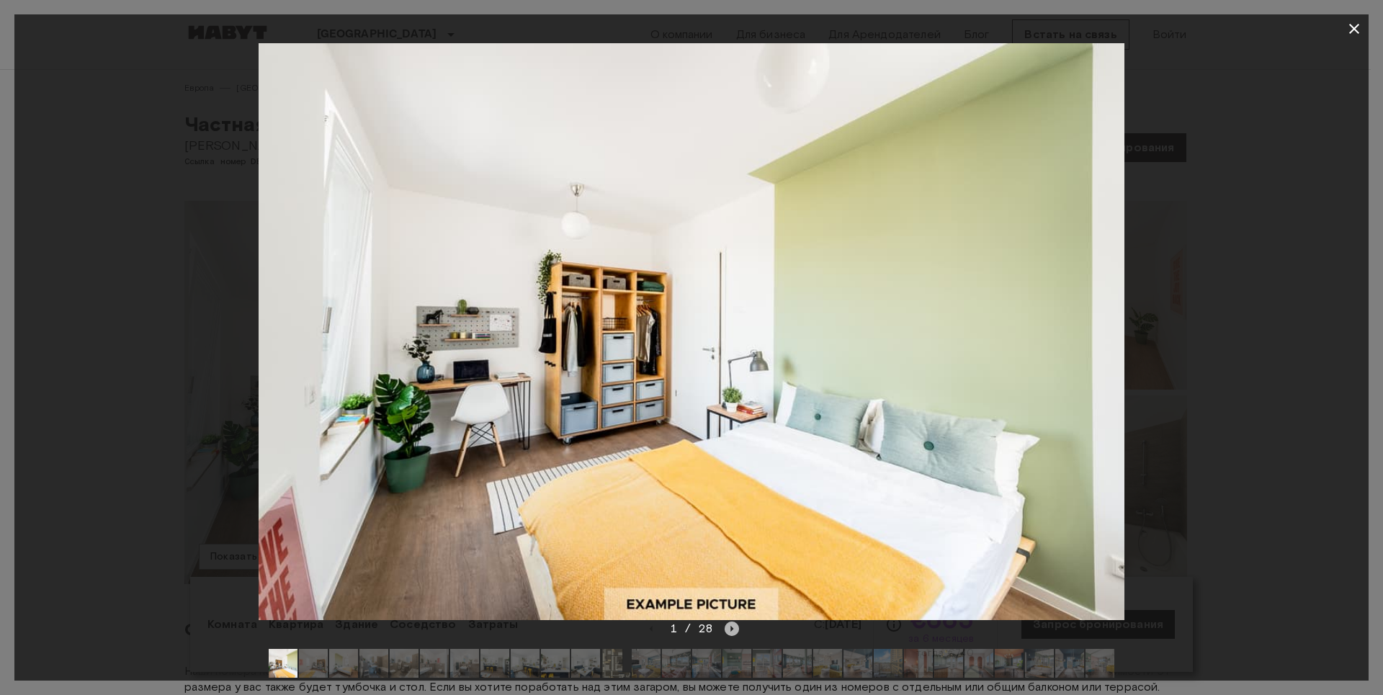
click at [728, 627] on icon "Следующее изображение" at bounding box center [732, 629] width 14 height 14
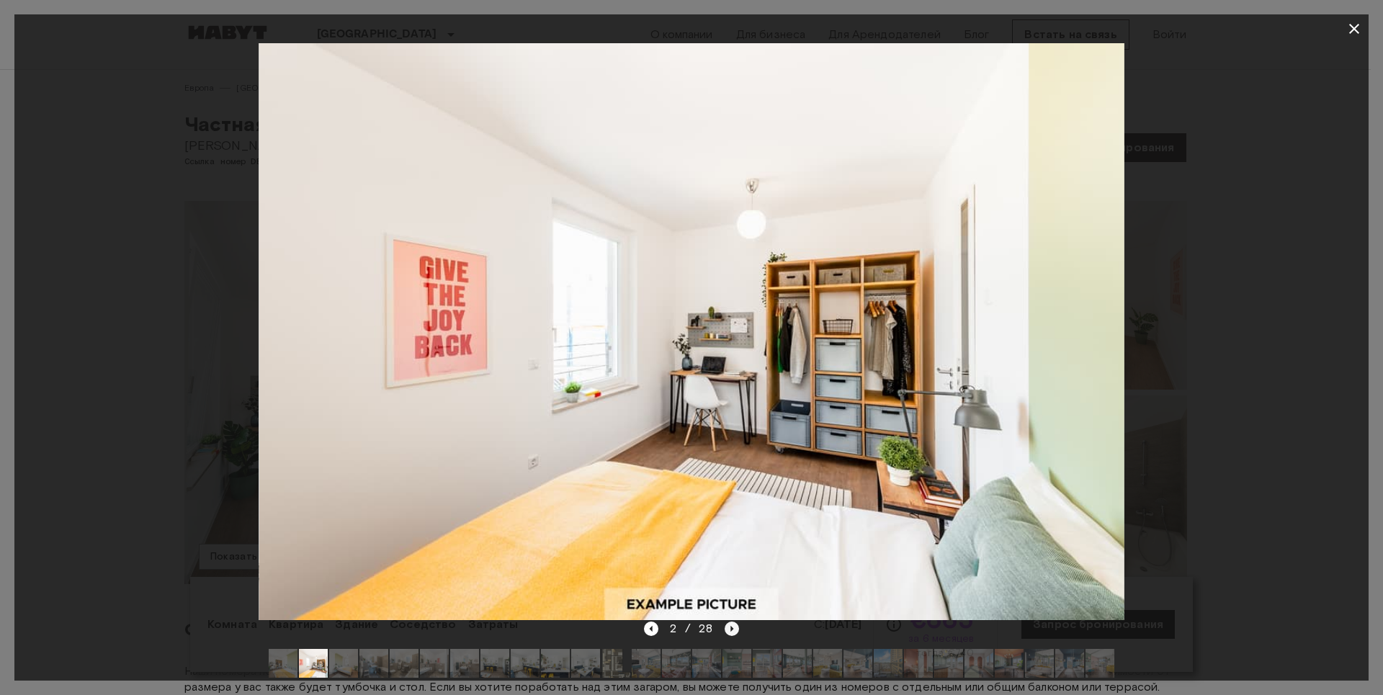
click at [730, 627] on icon "Следующее изображение" at bounding box center [732, 629] width 14 height 14
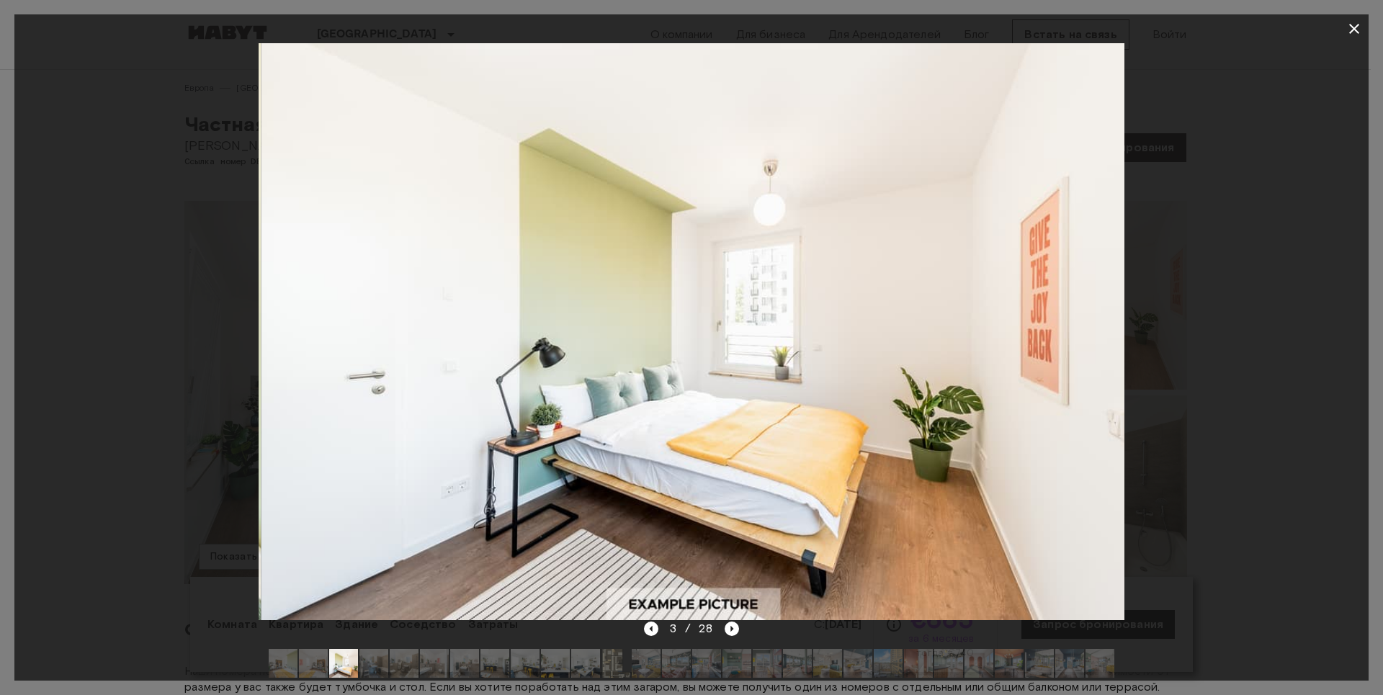
click at [1252, 269] on div at bounding box center [691, 331] width 1355 height 577
click at [1357, 32] on icon "button" at bounding box center [1355, 29] width 10 height 10
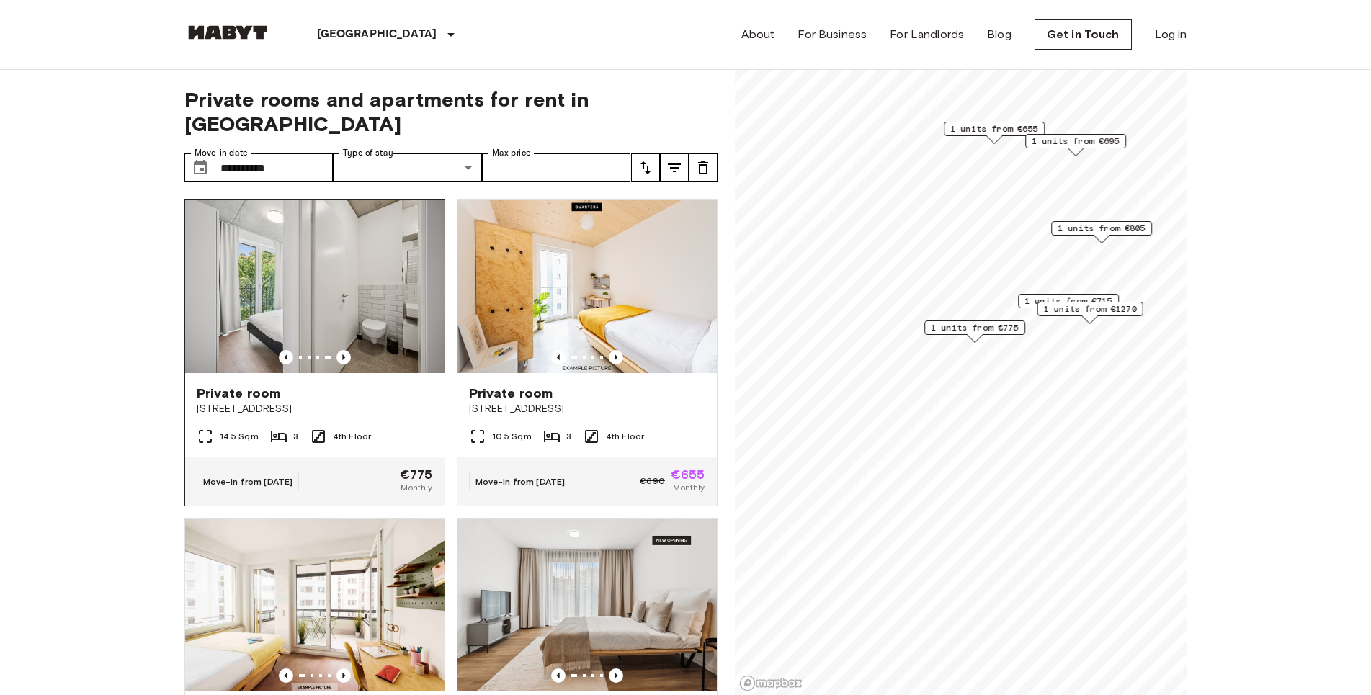
click at [342, 306] on img at bounding box center [314, 286] width 259 height 173
